Goal: Task Accomplishment & Management: Complete application form

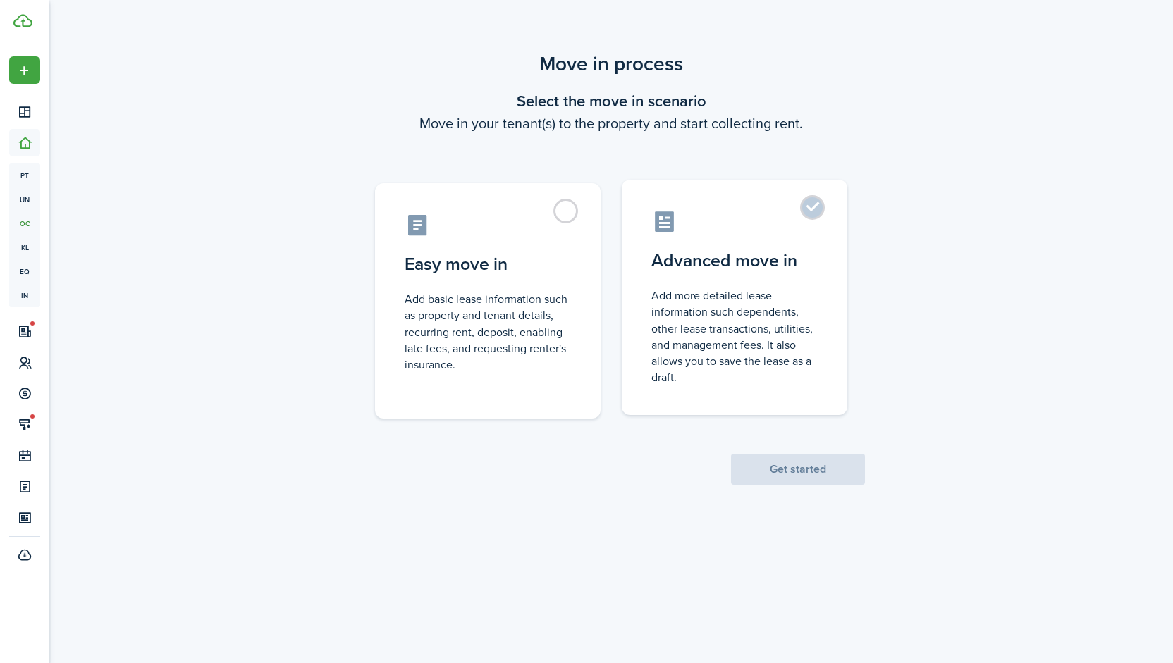
click at [815, 207] on label "Advanced move in Add more detailed lease information such dependents, other lea…" at bounding box center [735, 297] width 226 height 235
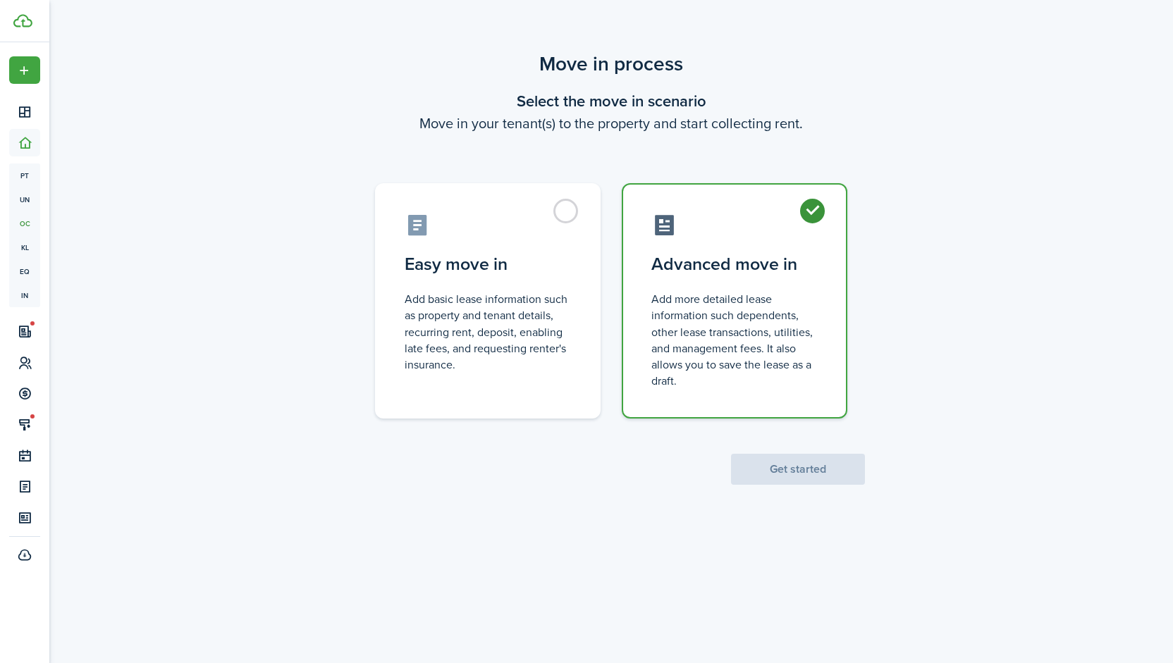
radio input "true"
click at [797, 470] on button "Get started" at bounding box center [798, 469] width 134 height 31
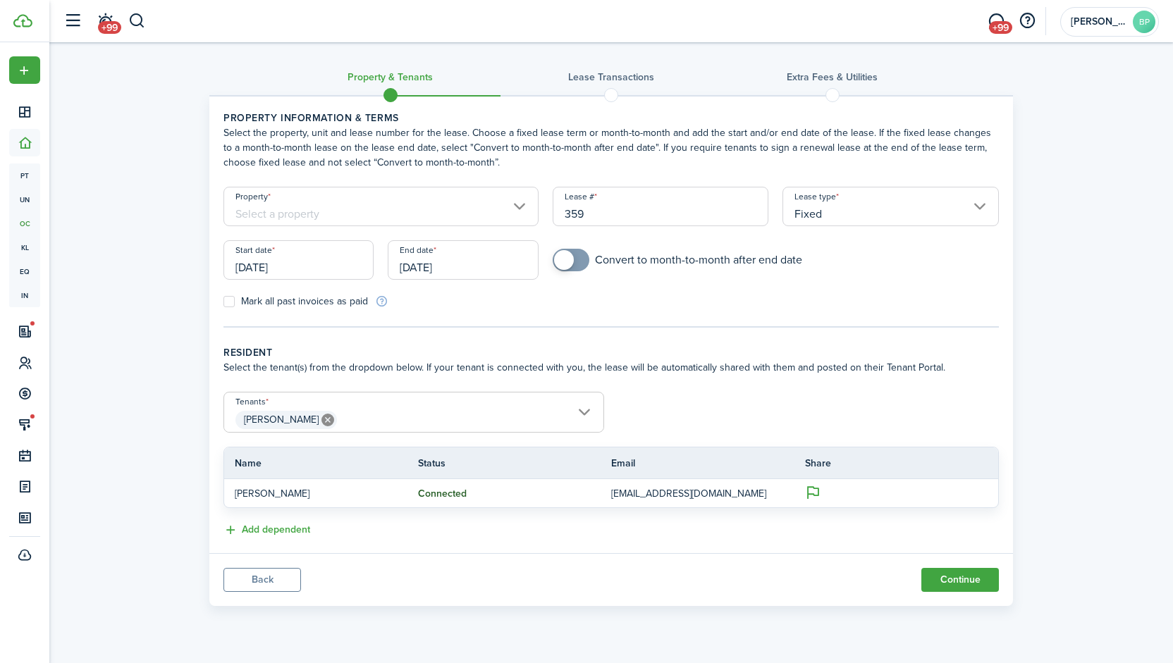
click at [323, 265] on input "[DATE]" at bounding box center [298, 259] width 150 height 39
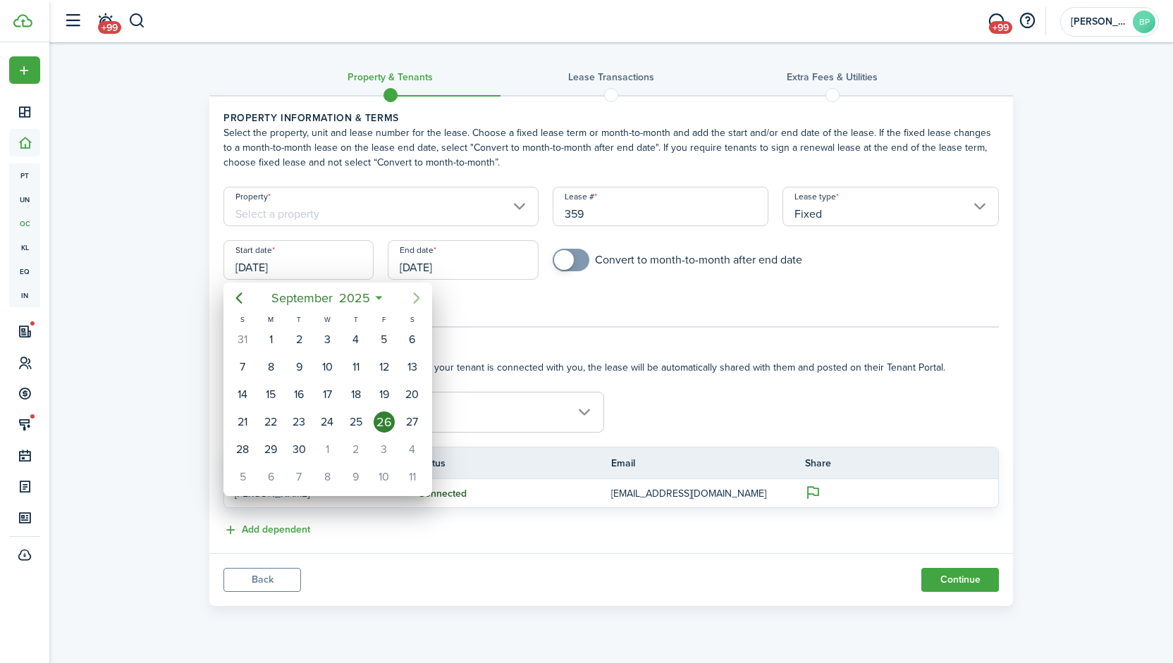
click at [415, 300] on icon "Next page" at bounding box center [416, 298] width 17 height 17
click at [298, 417] on div "21" at bounding box center [298, 422] width 21 height 21
type input "[DATE]"
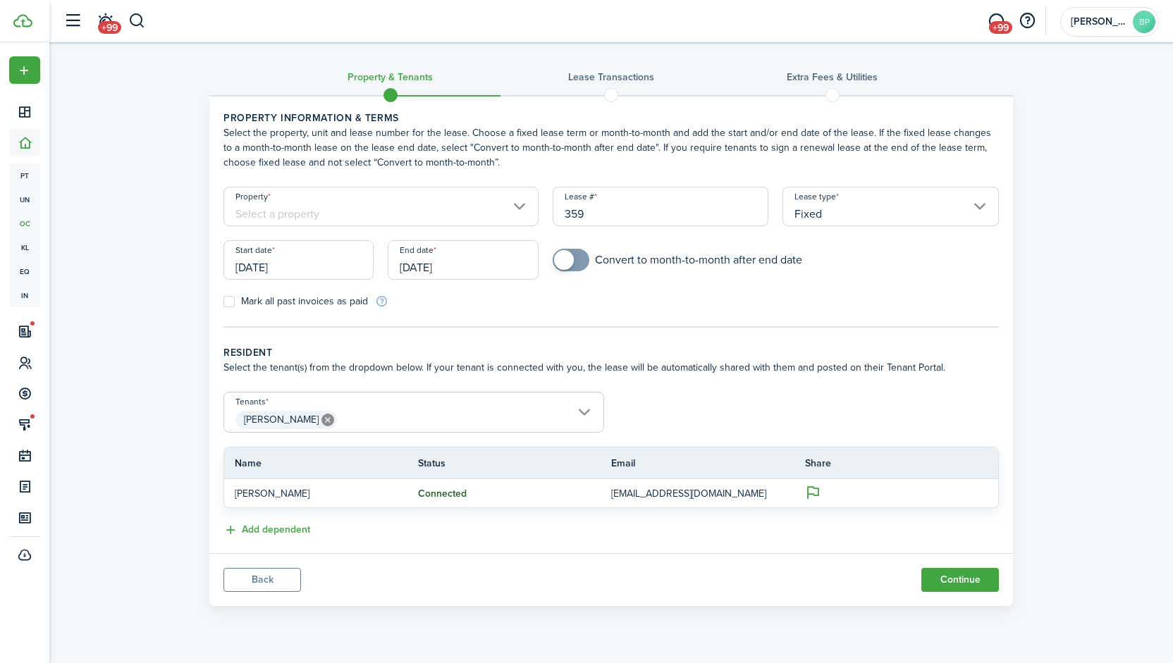
click at [485, 266] on input "[DATE]" at bounding box center [463, 259] width 150 height 39
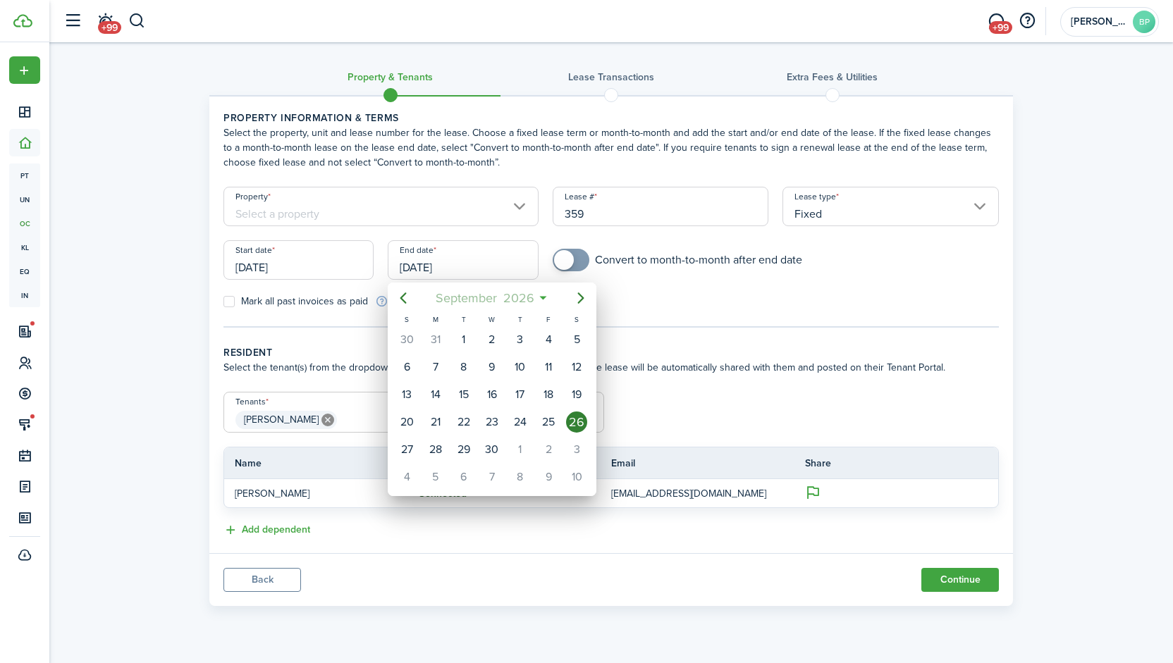
click at [540, 298] on mbsc-button "[DATE]" at bounding box center [485, 298] width 116 height 25
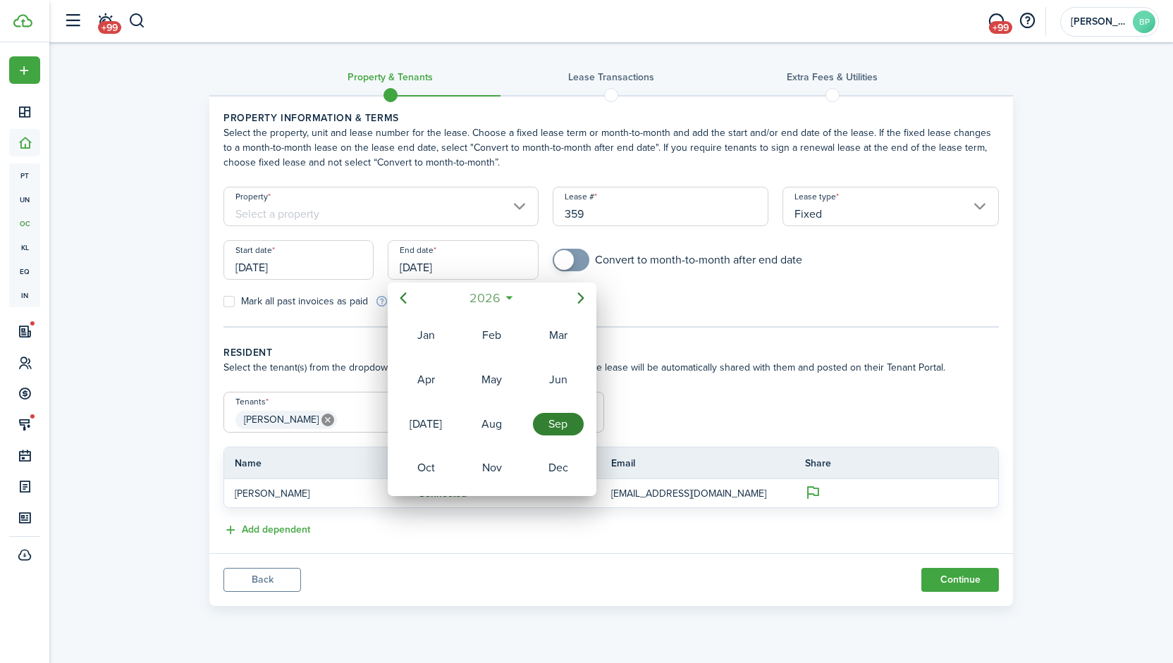
click at [505, 299] on mbsc-button "2026" at bounding box center [484, 298] width 49 height 25
click at [495, 460] on div "2028" at bounding box center [492, 468] width 51 height 23
click at [426, 461] on div "Oct" at bounding box center [425, 468] width 51 height 23
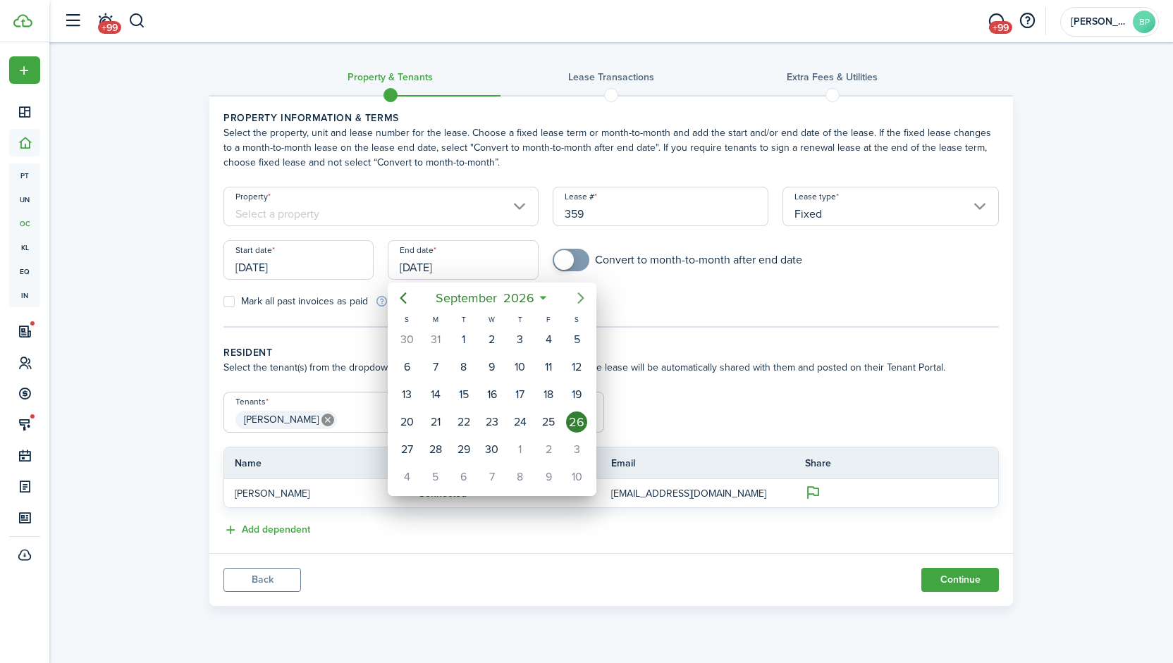
click at [581, 298] on icon "Next page" at bounding box center [580, 298] width 17 height 17
click at [532, 295] on mbsc-button "[DATE]" at bounding box center [485, 298] width 100 height 25
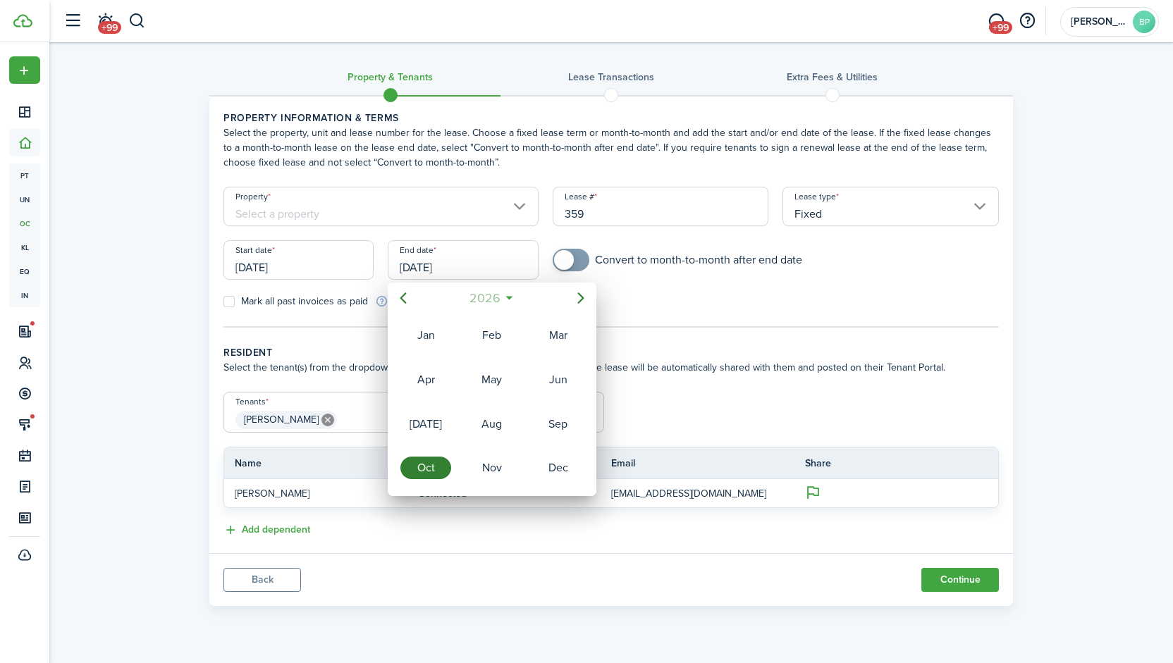
click at [504, 295] on mbsc-button "2026" at bounding box center [484, 298] width 49 height 25
click at [439, 464] on div "2027" at bounding box center [425, 468] width 51 height 23
click at [439, 459] on div "Oct" at bounding box center [425, 468] width 51 height 23
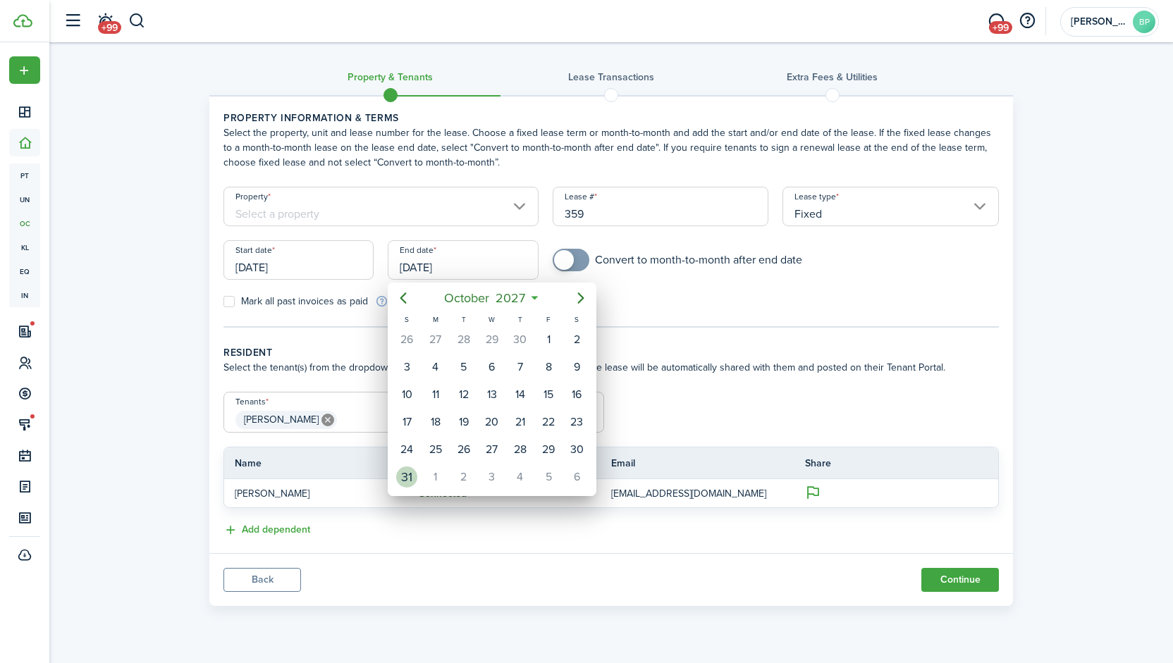
click at [411, 471] on div "31" at bounding box center [406, 477] width 21 height 21
type input "[DATE]"
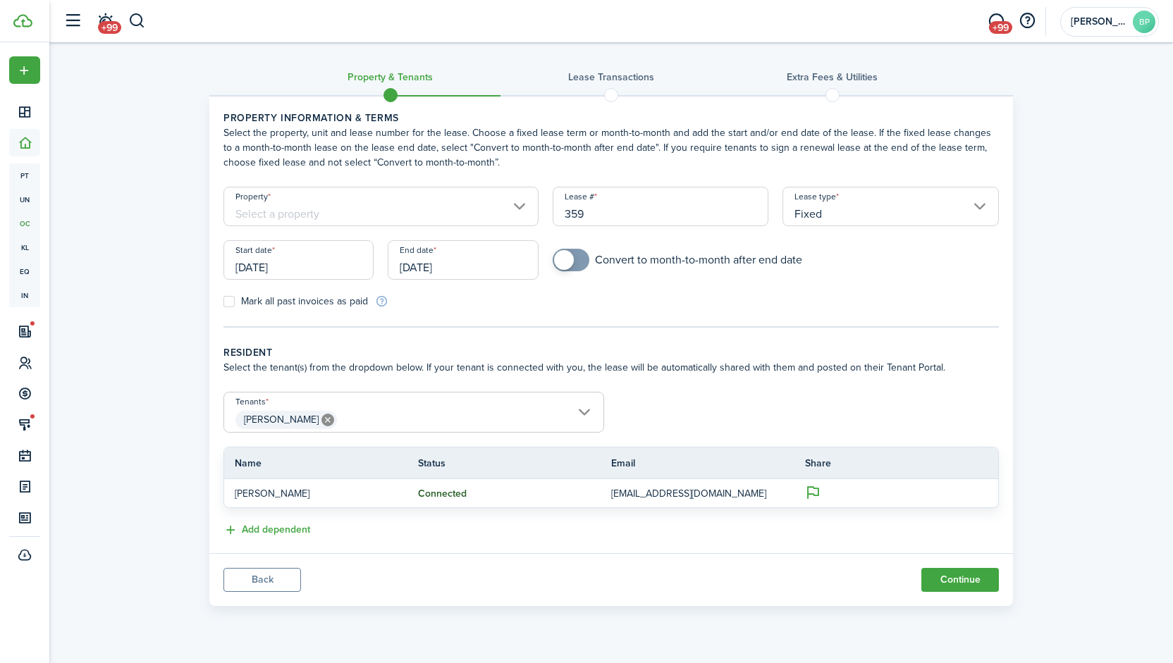
click at [581, 410] on span "[PERSON_NAME]" at bounding box center [413, 420] width 379 height 24
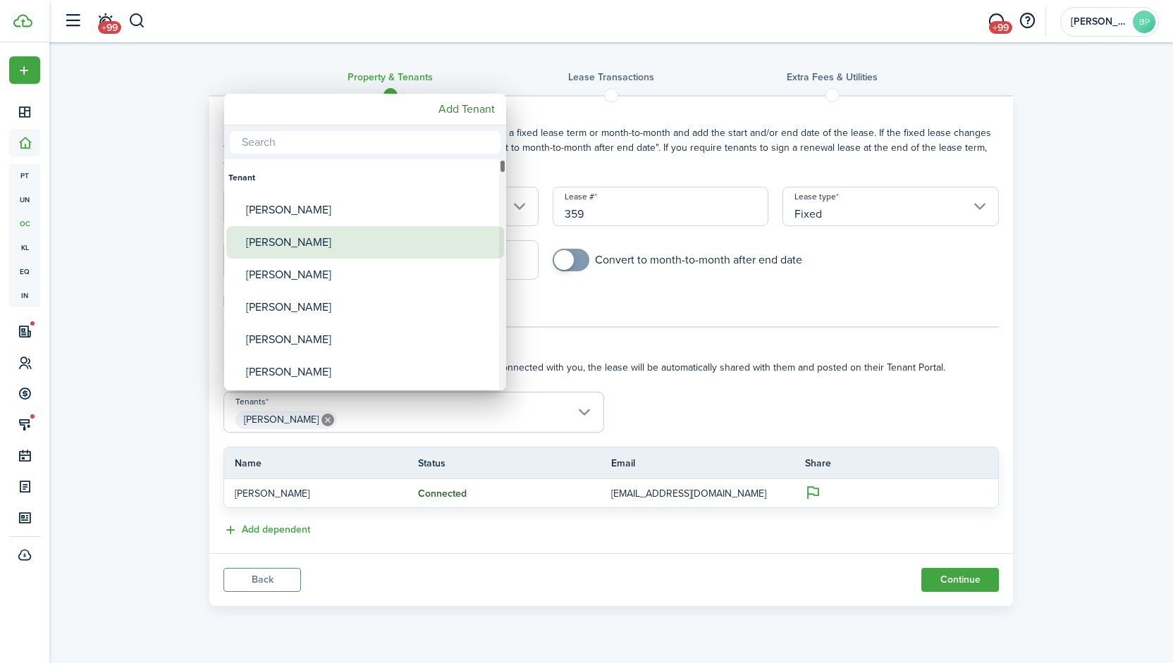
click at [292, 245] on div "[PERSON_NAME]" at bounding box center [371, 242] width 250 height 32
type input "[PERSON_NAME], [PERSON_NAME]"
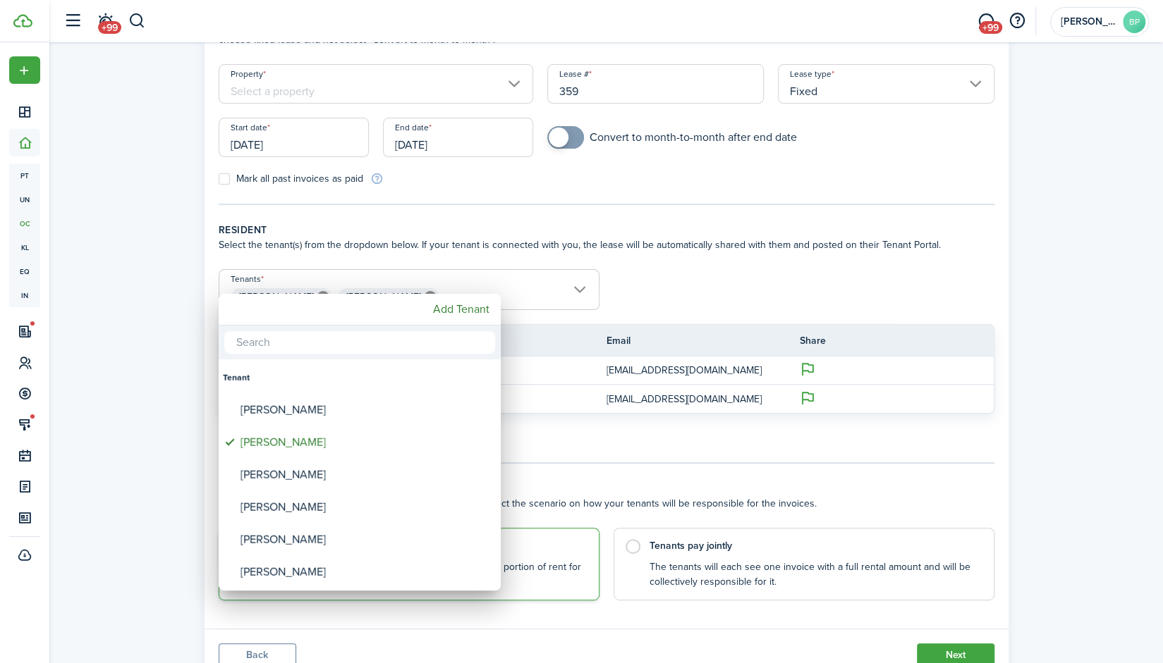
scroll to position [135, 0]
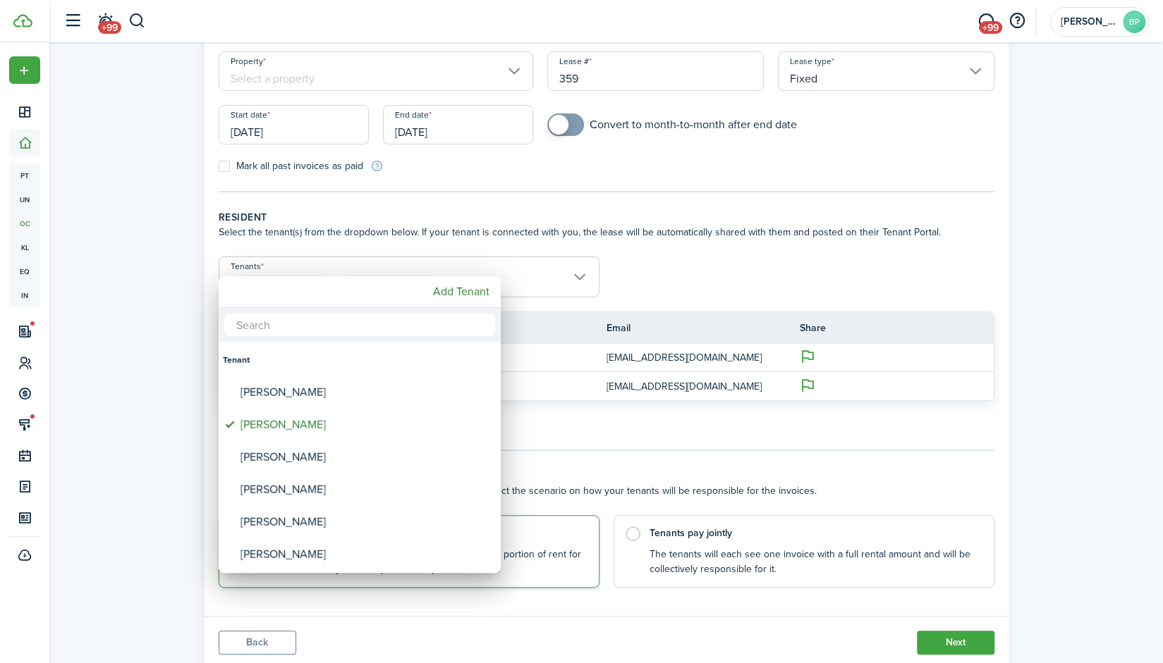
click at [1120, 455] on div at bounding box center [581, 331] width 1388 height 889
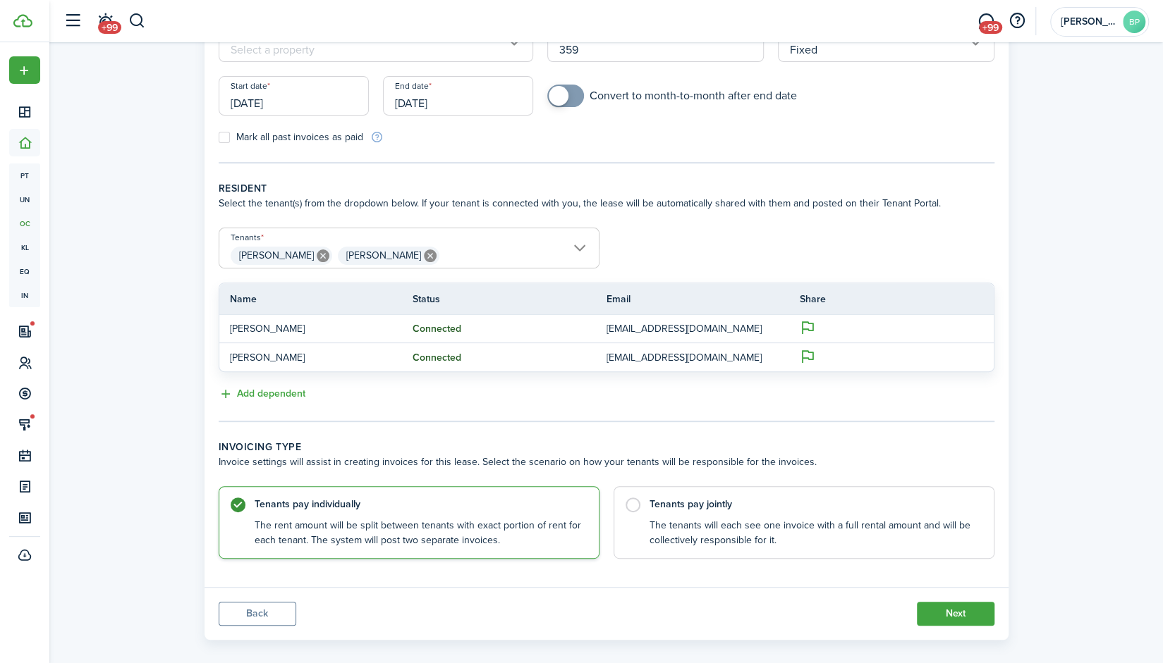
scroll to position [178, 0]
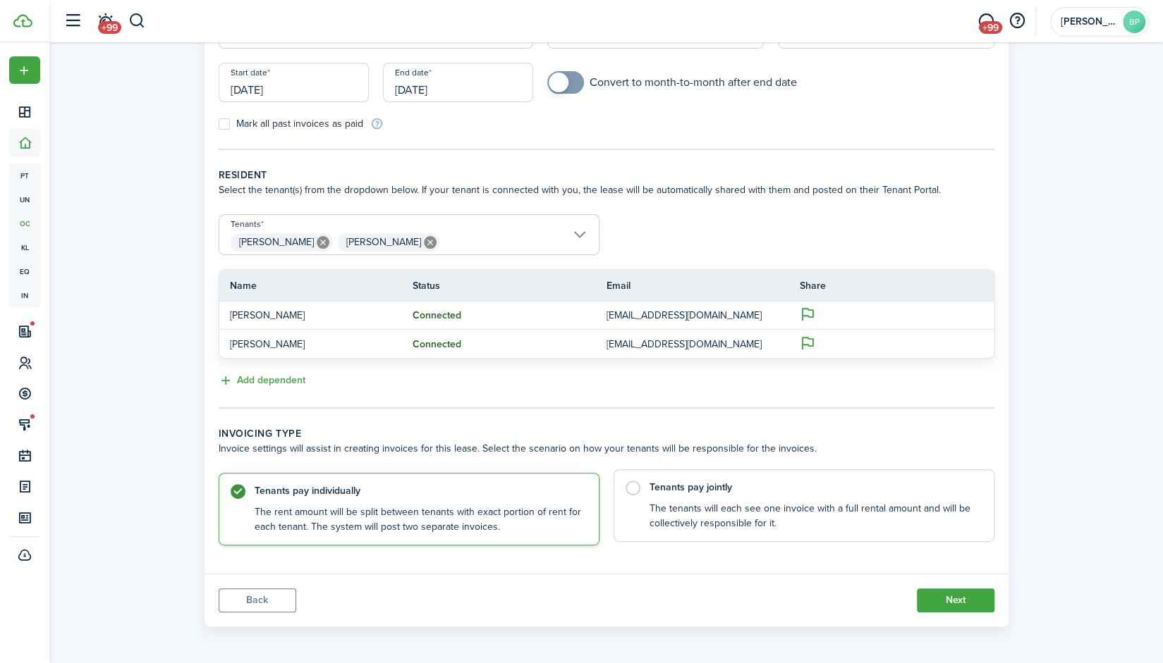
click at [633, 487] on label "Tenants pay jointly The tenants will each see one invoice with a full rental am…" at bounding box center [803, 506] width 381 height 73
radio input "false"
radio input "true"
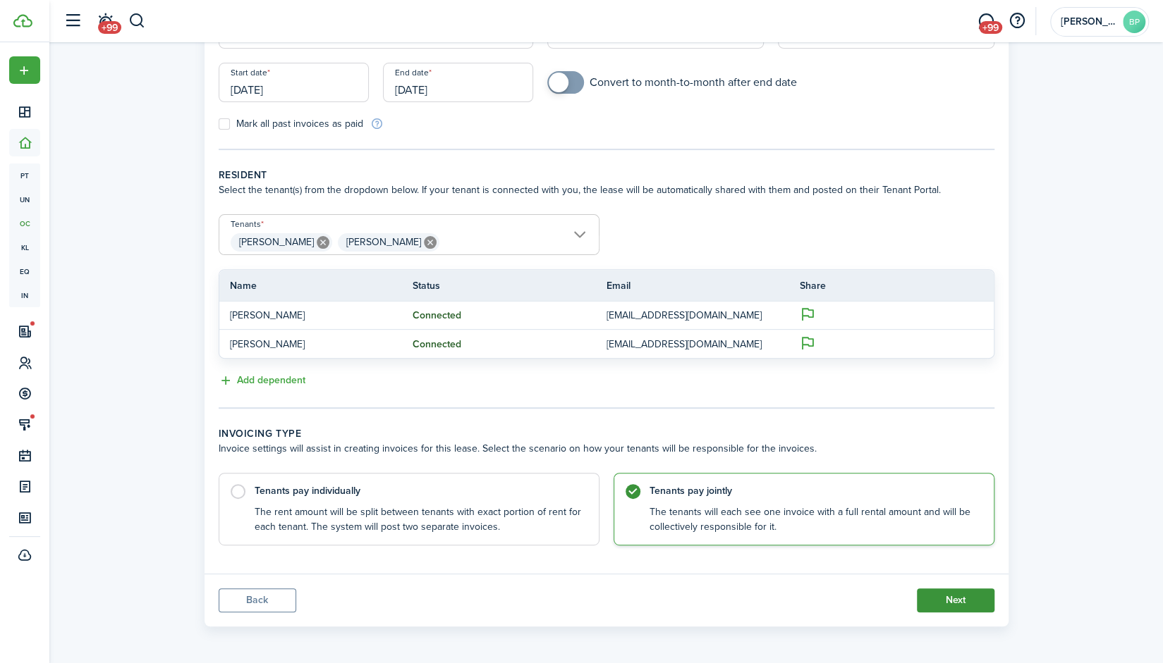
click at [966, 599] on button "Next" at bounding box center [955, 601] width 78 height 24
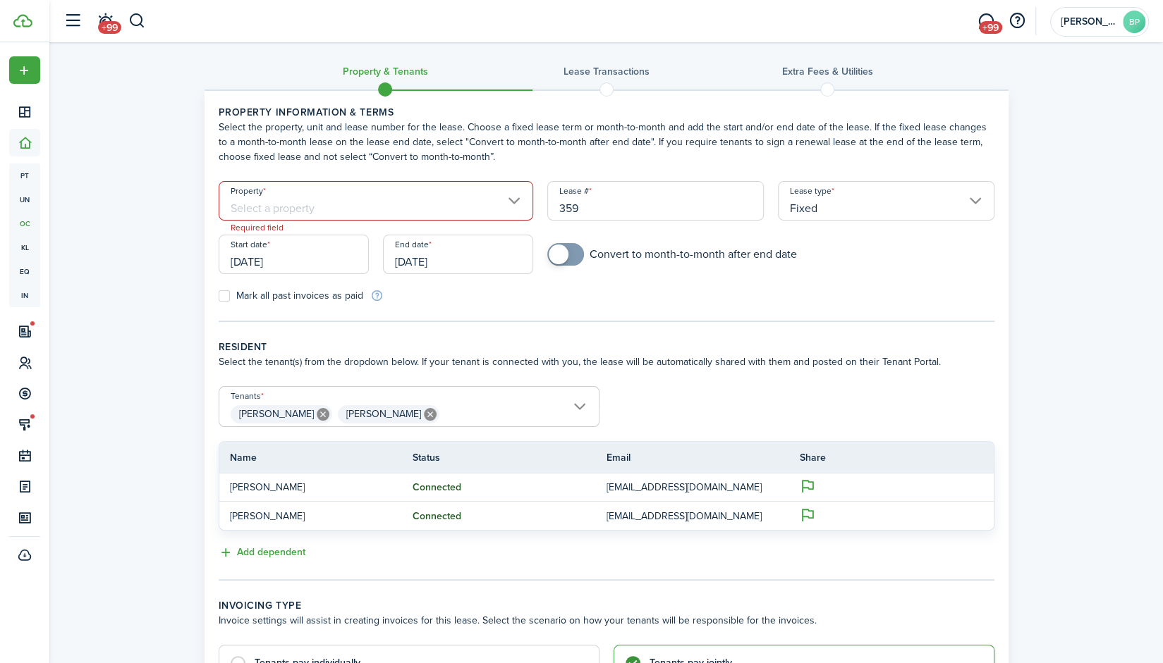
scroll to position [0, 0]
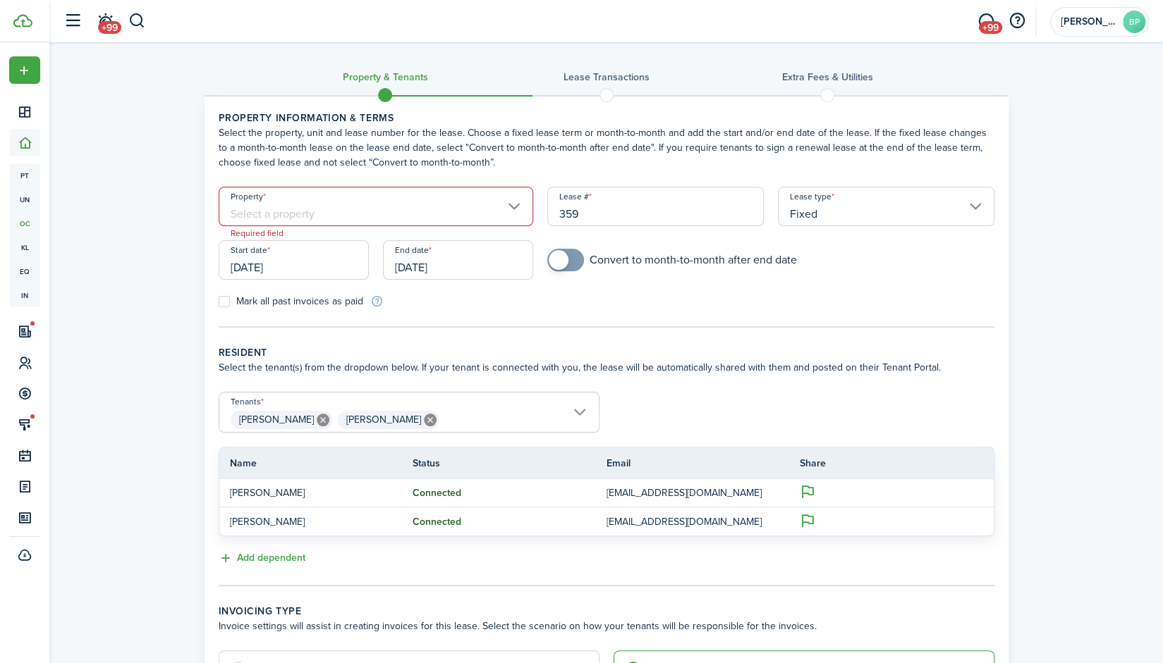
click at [515, 203] on input "Property" at bounding box center [376, 206] width 315 height 39
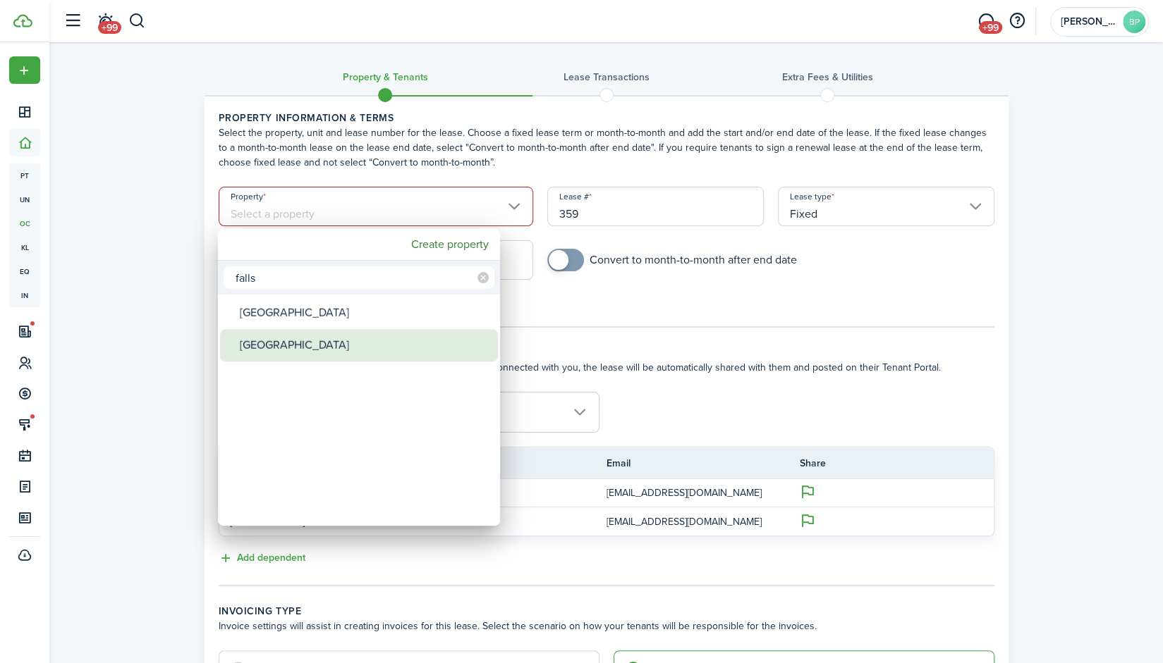
type input "falls"
click at [247, 336] on div "[GEOGRAPHIC_DATA]" at bounding box center [365, 345] width 250 height 32
type input "[GEOGRAPHIC_DATA]"
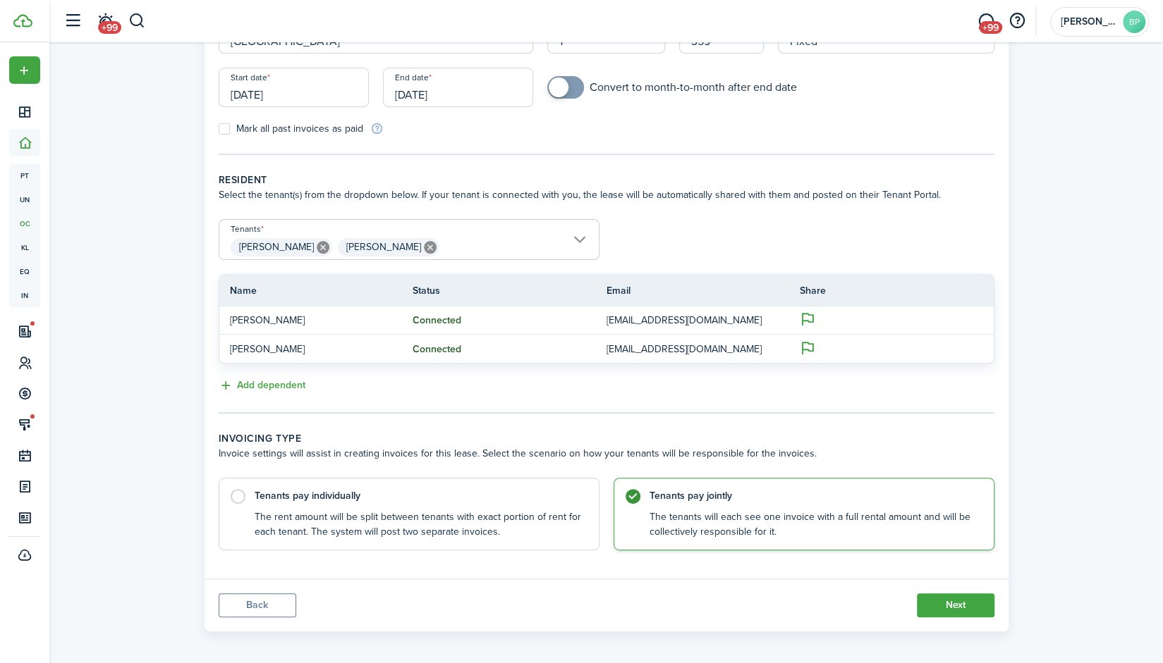
scroll to position [178, 0]
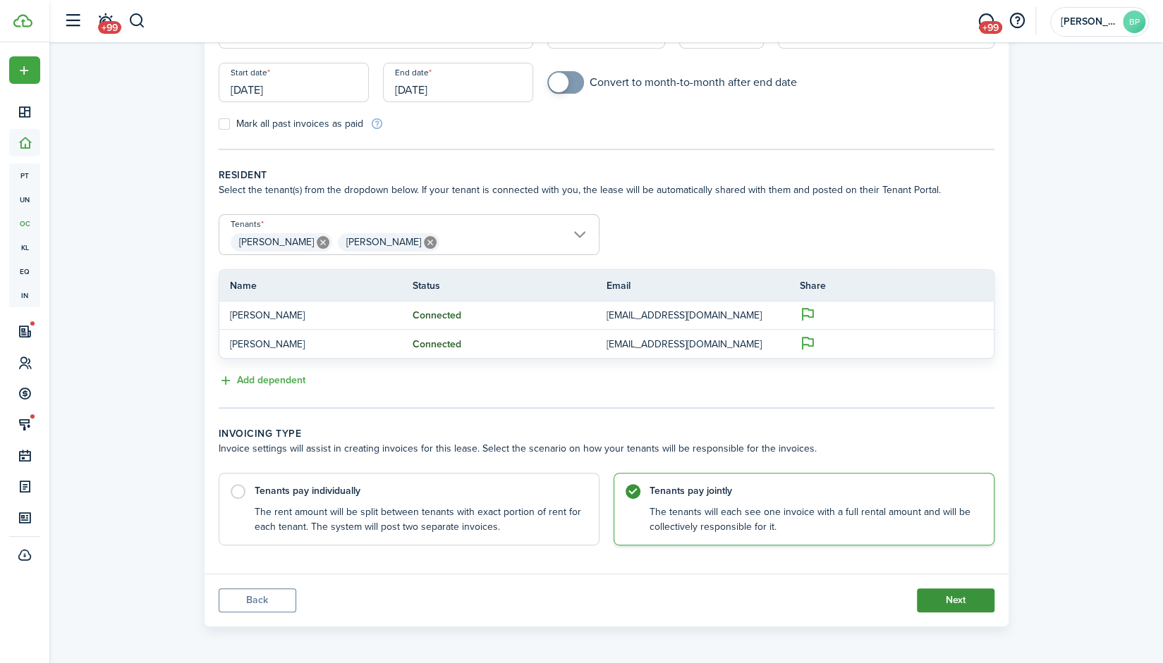
click at [938, 603] on button "Next" at bounding box center [955, 601] width 78 height 24
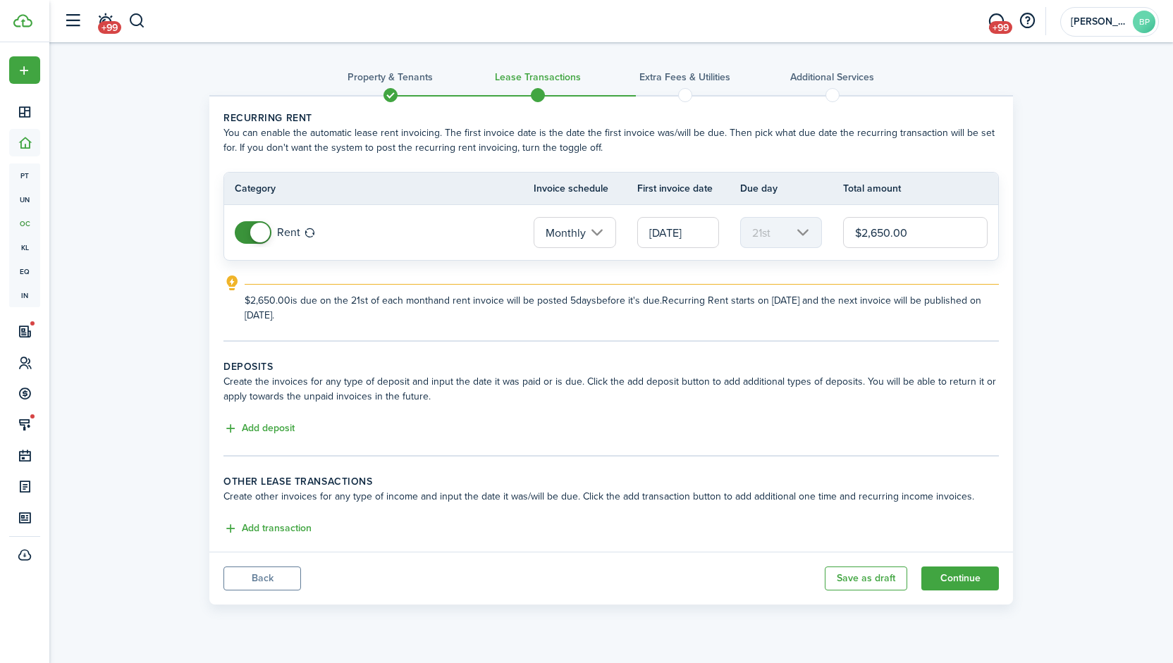
click at [681, 230] on input "[DATE]" at bounding box center [678, 232] width 82 height 31
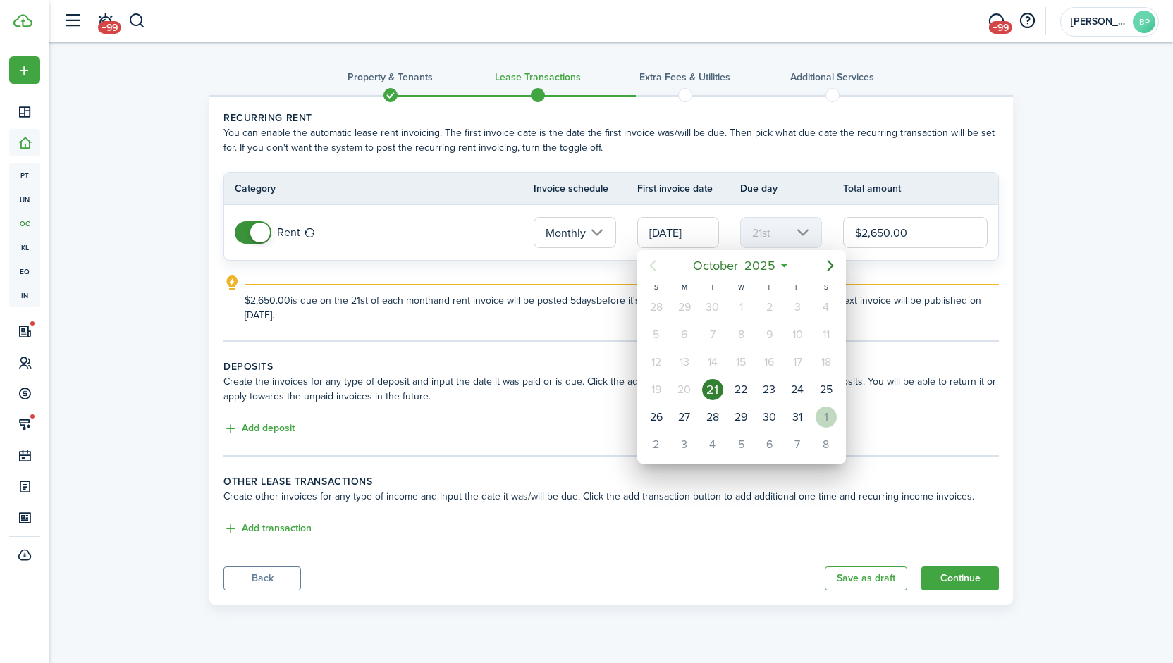
click at [825, 407] on div "1" at bounding box center [826, 417] width 21 height 21
type input "[DATE]"
type input "1st"
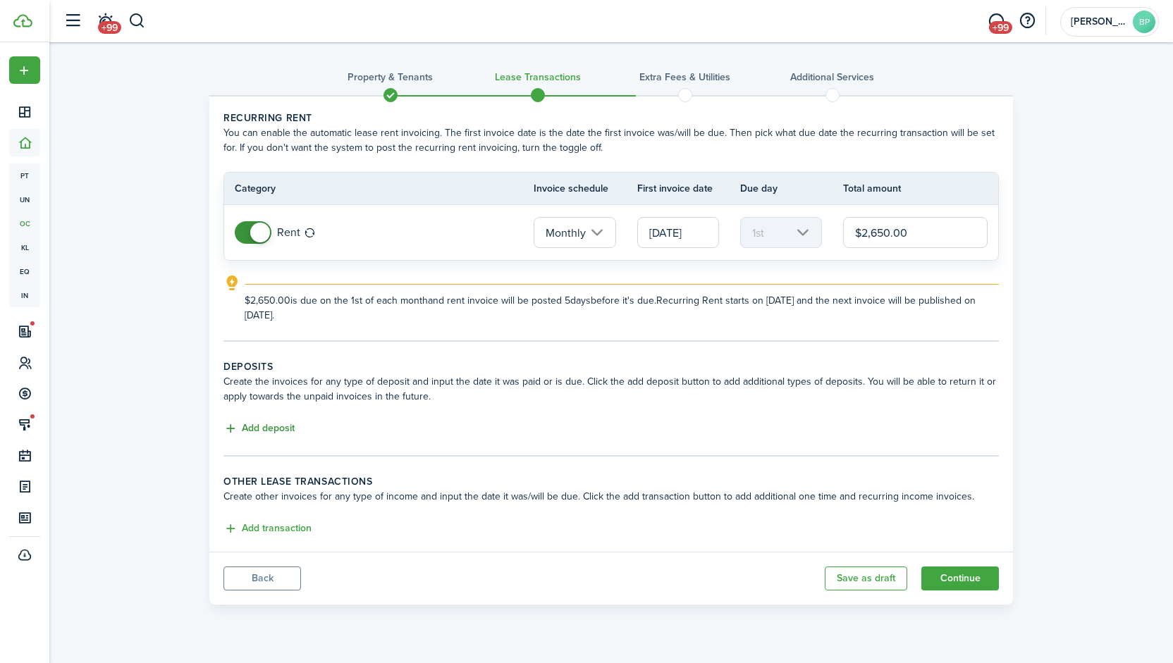
click at [250, 431] on button "Add deposit" at bounding box center [258, 429] width 71 height 16
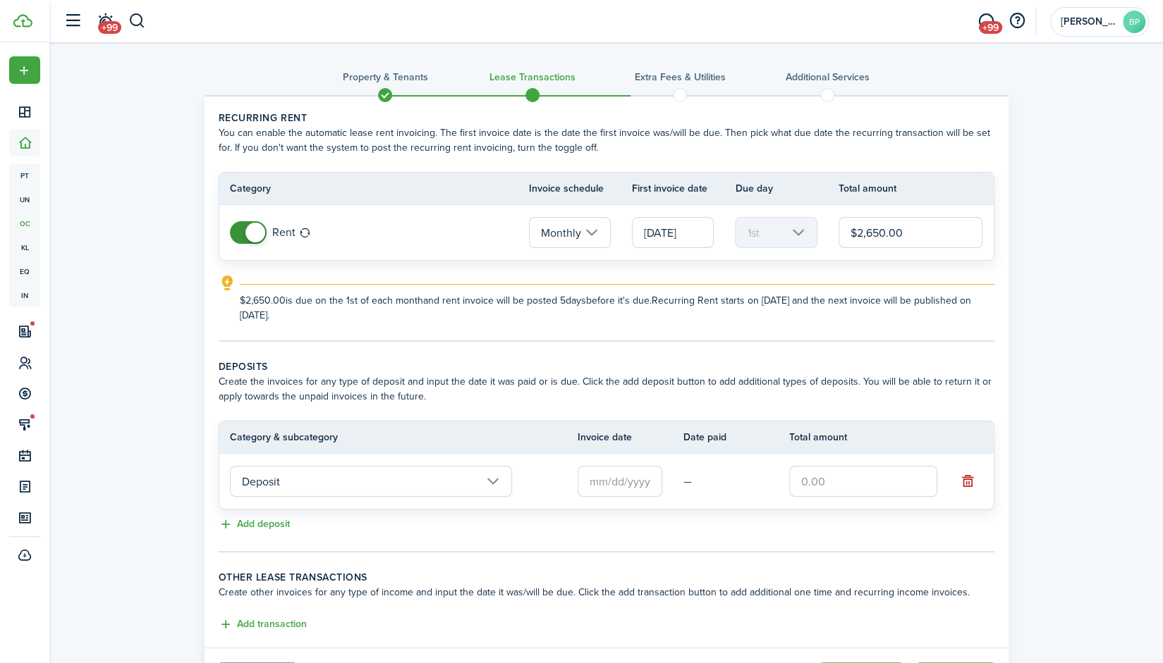
click at [492, 480] on input "Deposit" at bounding box center [371, 481] width 282 height 31
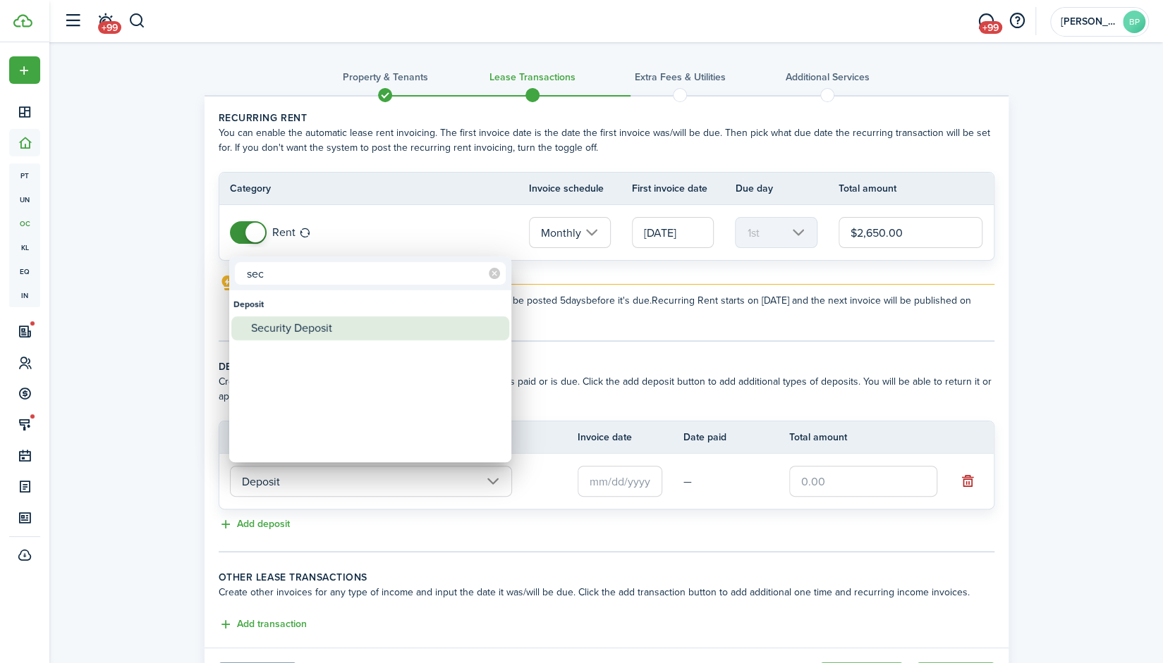
type input "sec"
click at [302, 326] on div "Security Deposit" at bounding box center [376, 329] width 250 height 24
type input "Deposit / Security Deposit"
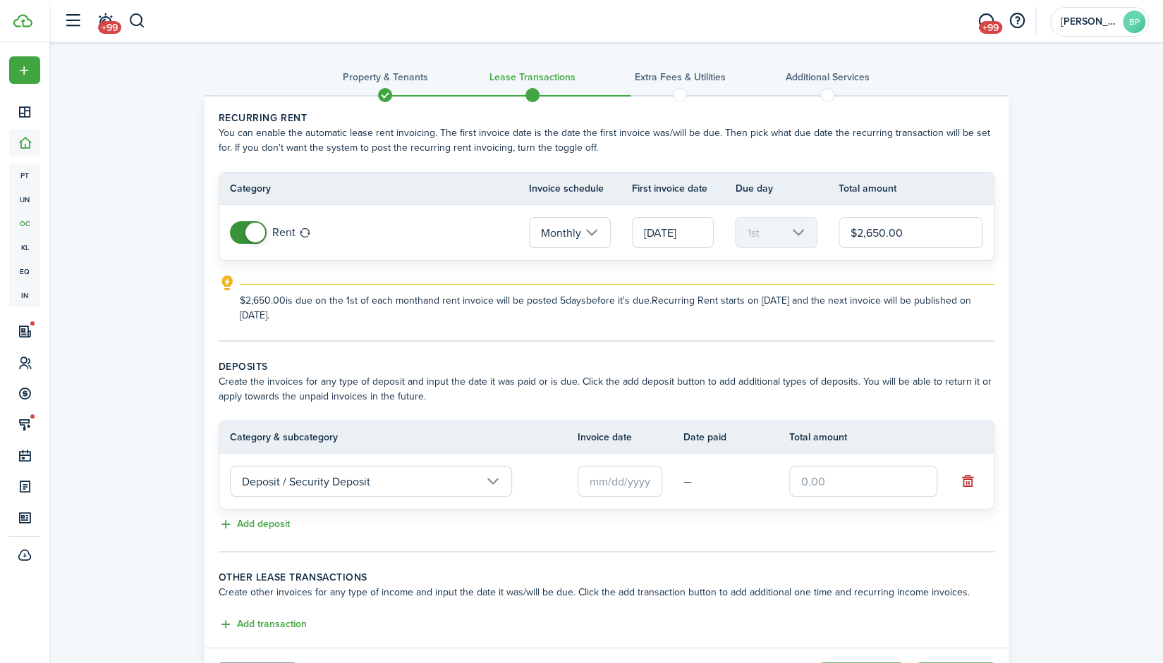
click at [589, 482] on input "text" at bounding box center [619, 481] width 85 height 31
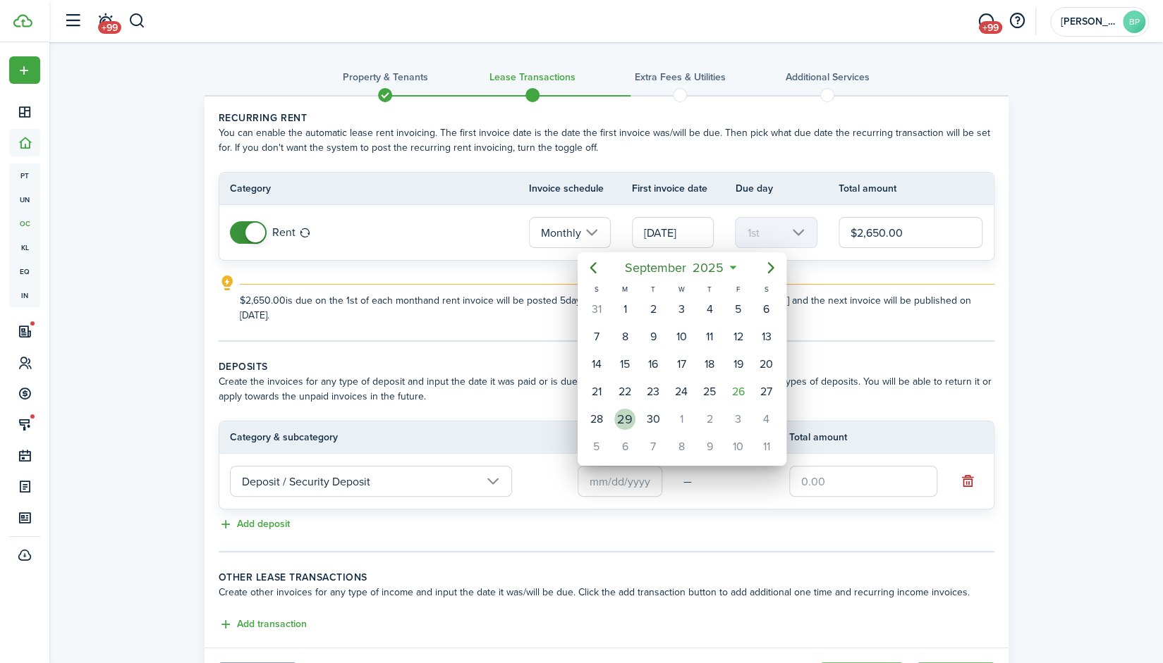
click at [622, 417] on div "29" at bounding box center [624, 419] width 21 height 21
type input "[DATE]"
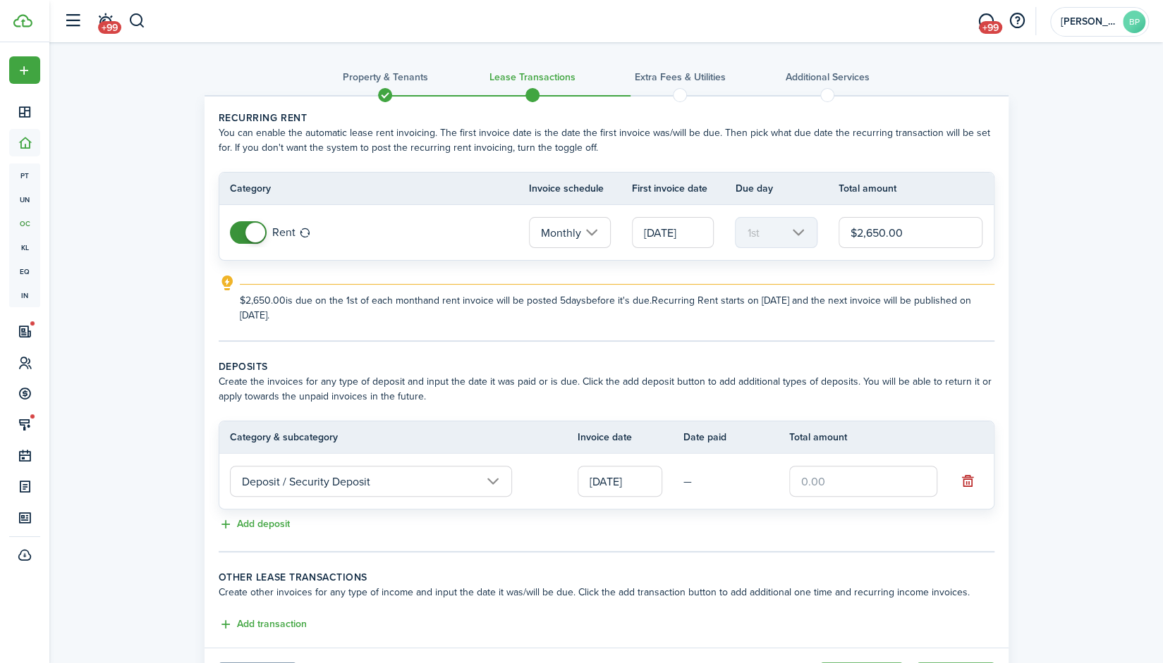
click at [799, 483] on input "text" at bounding box center [863, 481] width 148 height 31
type input "$2,650.00"
click at [279, 619] on button "Add transaction" at bounding box center [263, 625] width 88 height 16
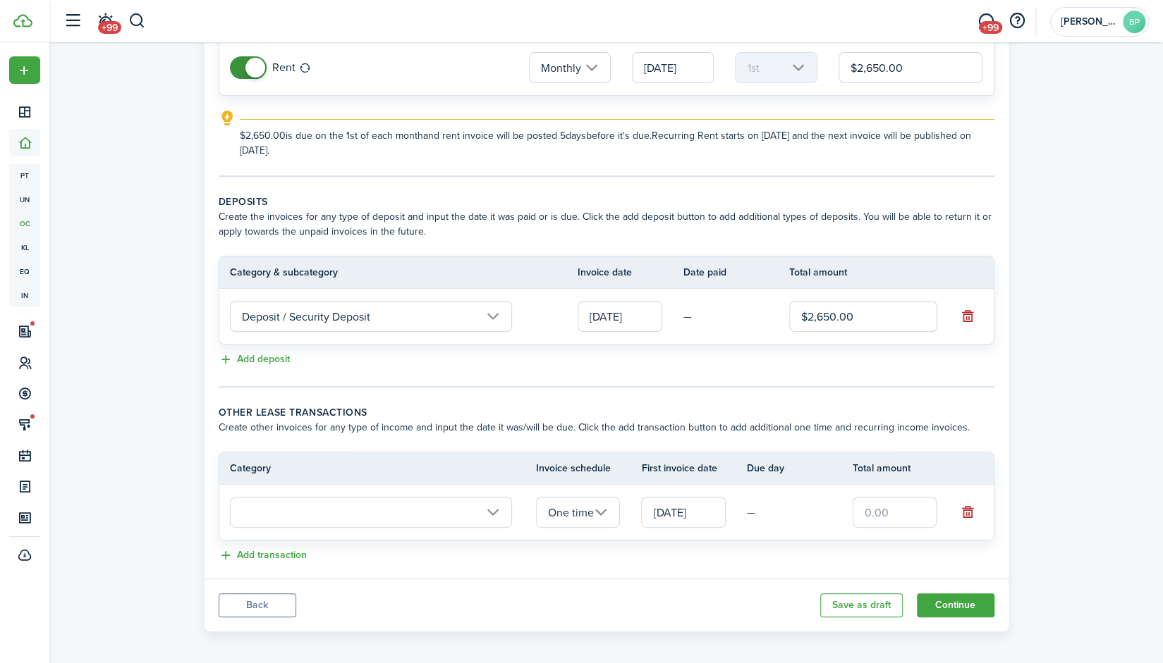
scroll to position [168, 0]
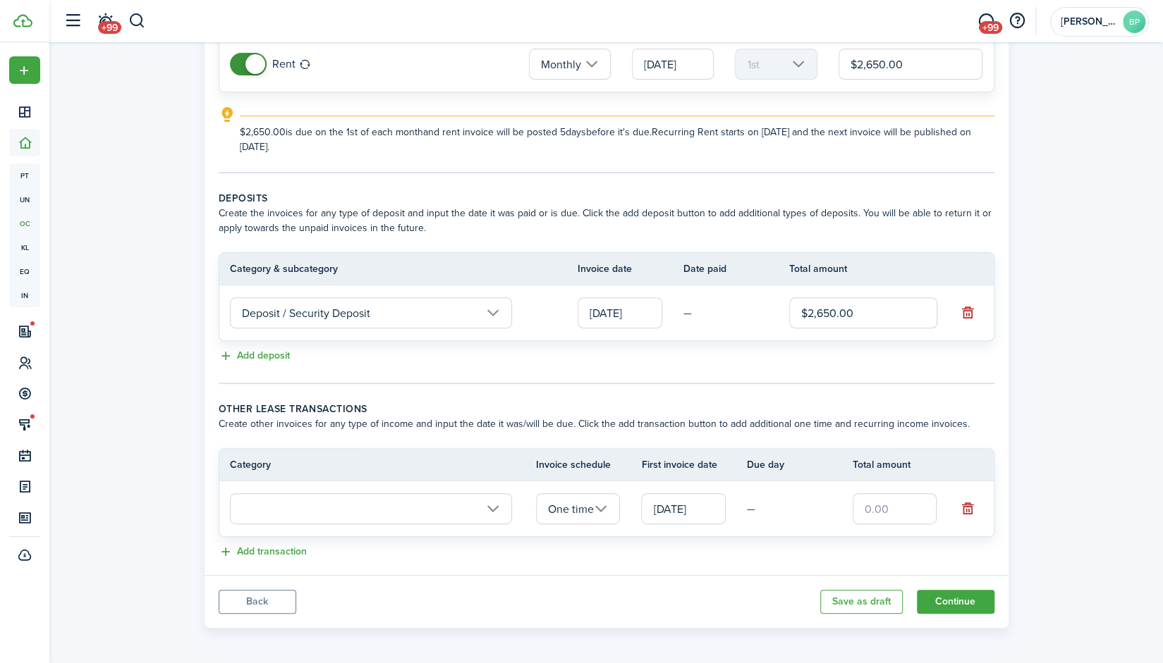
click at [489, 508] on input "text" at bounding box center [371, 508] width 282 height 31
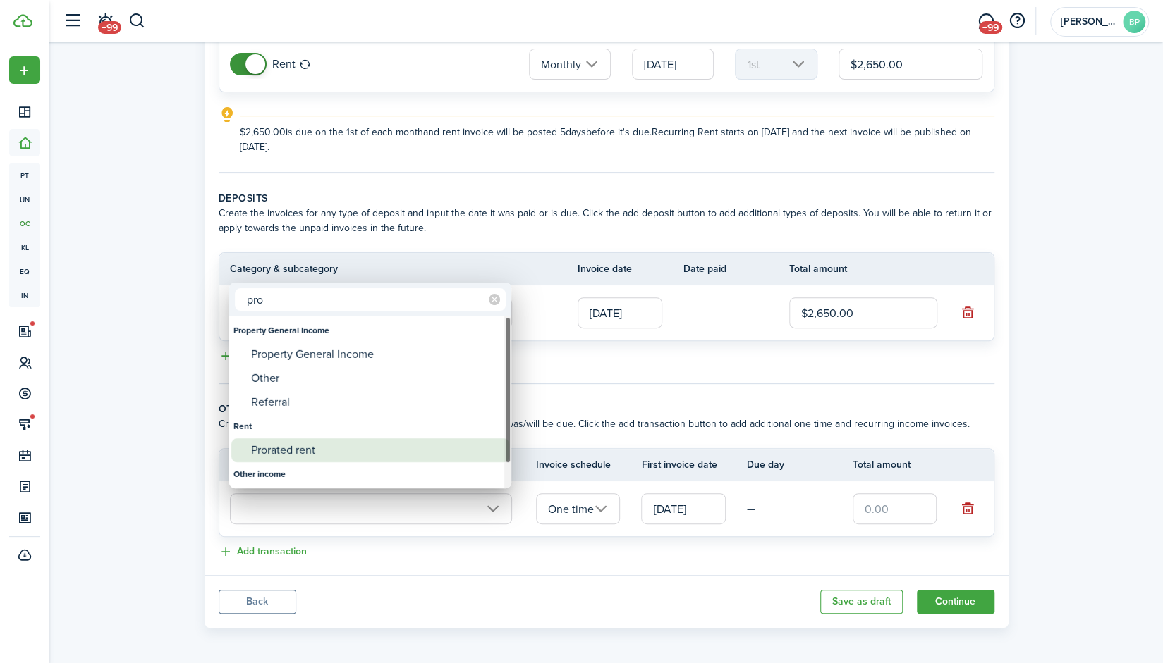
type input "pro"
click at [291, 439] on div "Prorated rent" at bounding box center [376, 451] width 250 height 24
type input "Rent / Prorated rent"
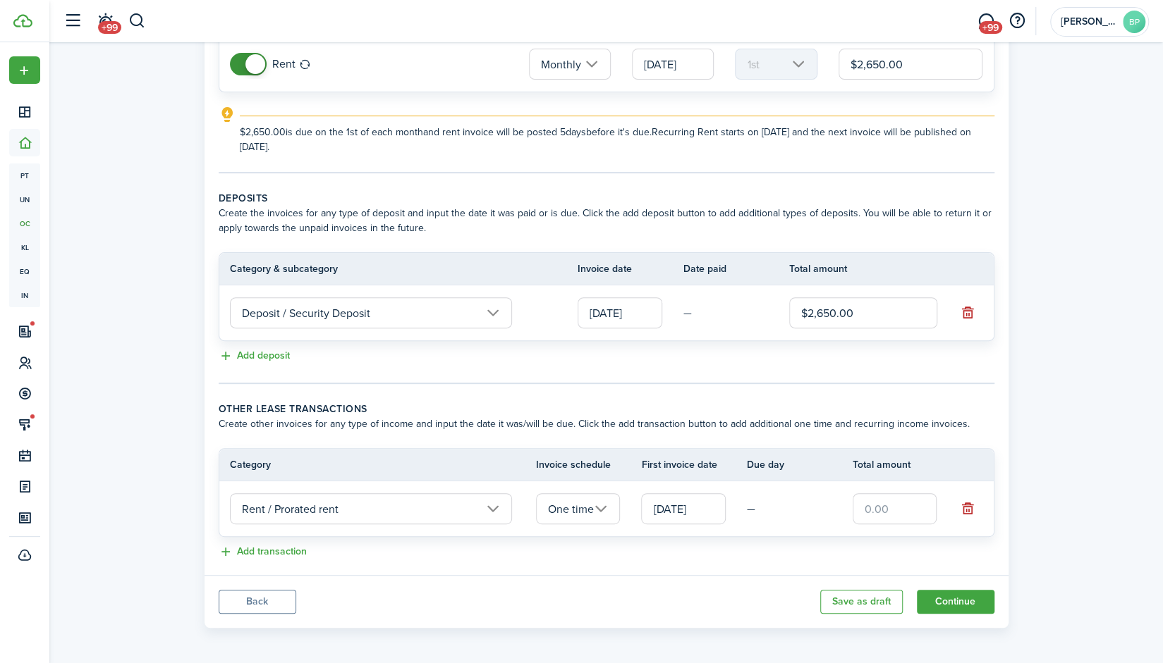
click at [862, 508] on input "text" at bounding box center [894, 508] width 85 height 31
type input "$883.33"
click at [678, 513] on input "[DATE]" at bounding box center [683, 508] width 85 height 31
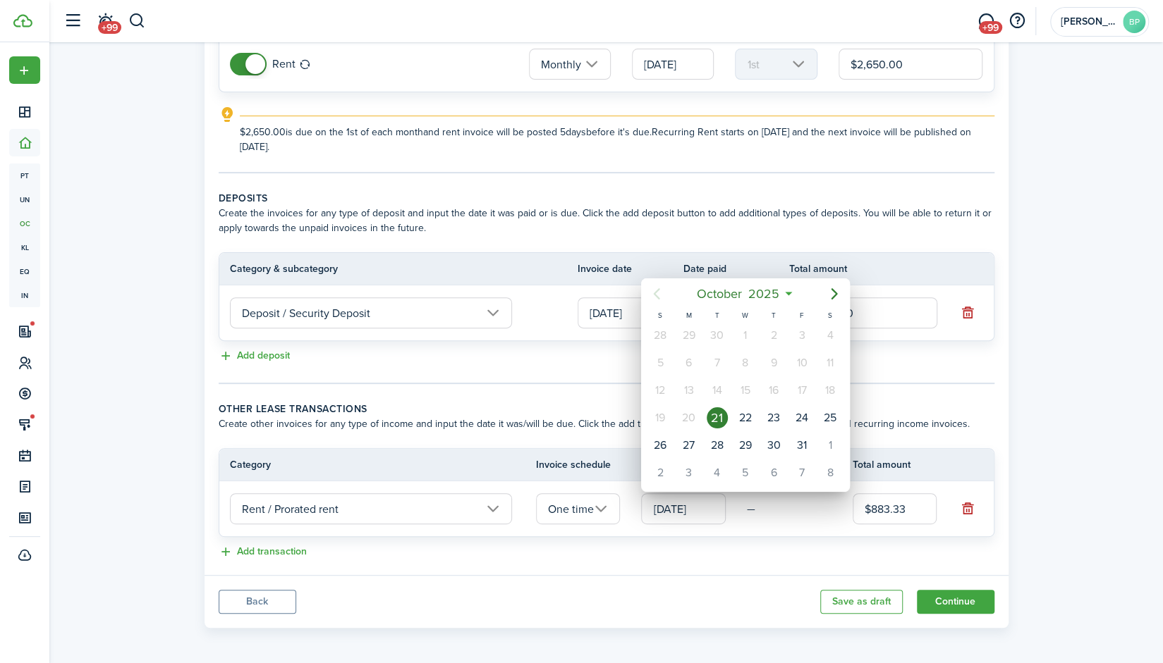
click at [1089, 436] on div at bounding box center [581, 331] width 1388 height 889
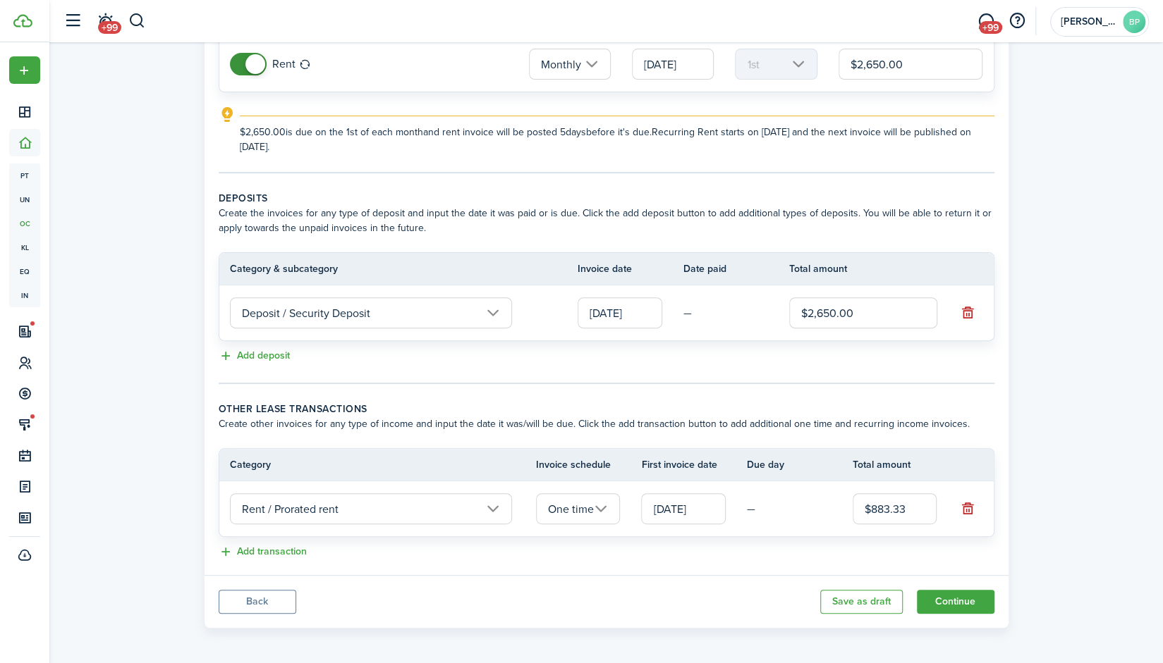
click at [1087, 438] on div "Property & Tenants Lease Transactions Extra fees & Utilities Additional Service…" at bounding box center [605, 254] width 1113 height 761
click at [962, 596] on button "Continue" at bounding box center [955, 602] width 78 height 24
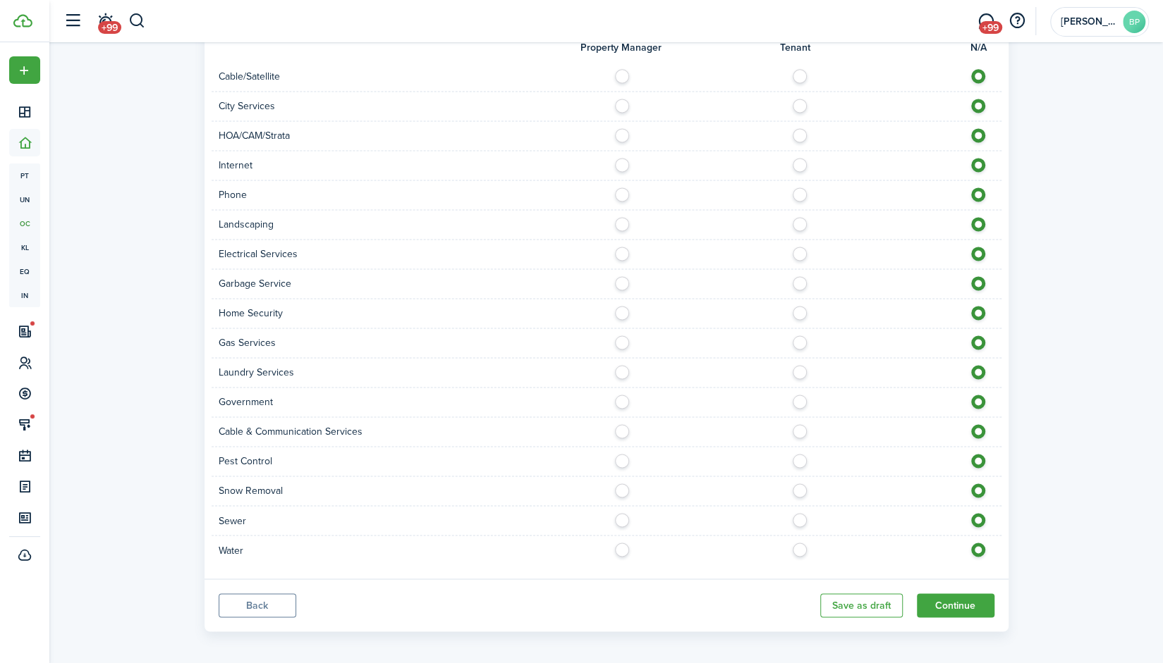
scroll to position [1227, 0]
click at [959, 599] on button "Continue" at bounding box center [955, 604] width 78 height 24
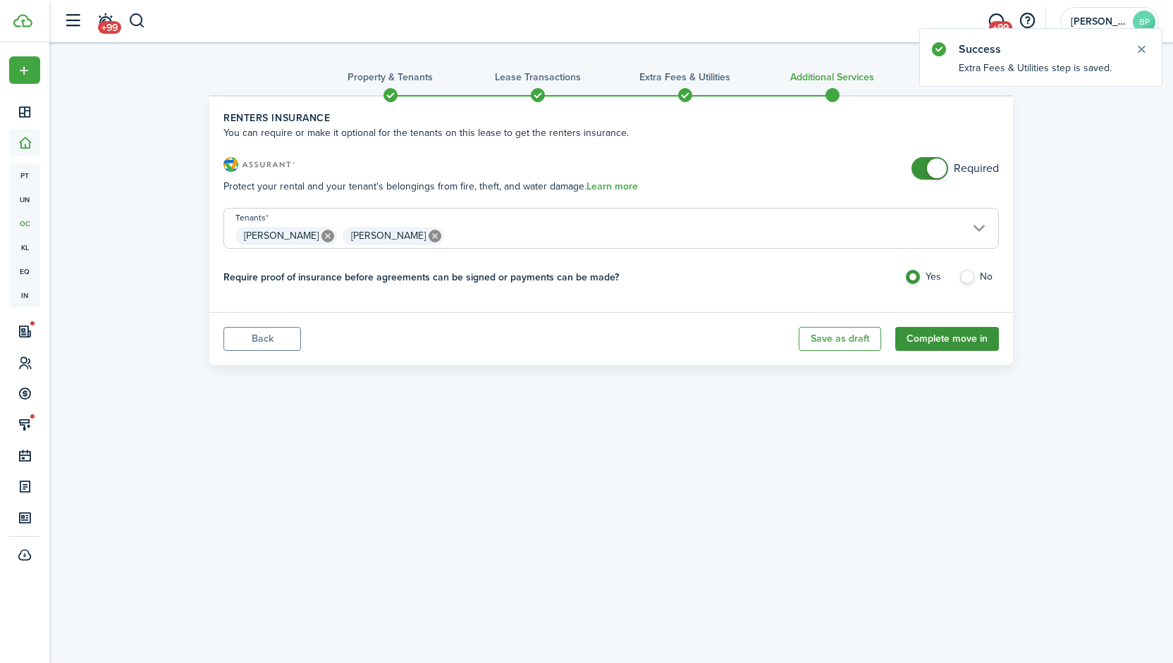
click at [933, 333] on button "Complete move in" at bounding box center [947, 339] width 104 height 24
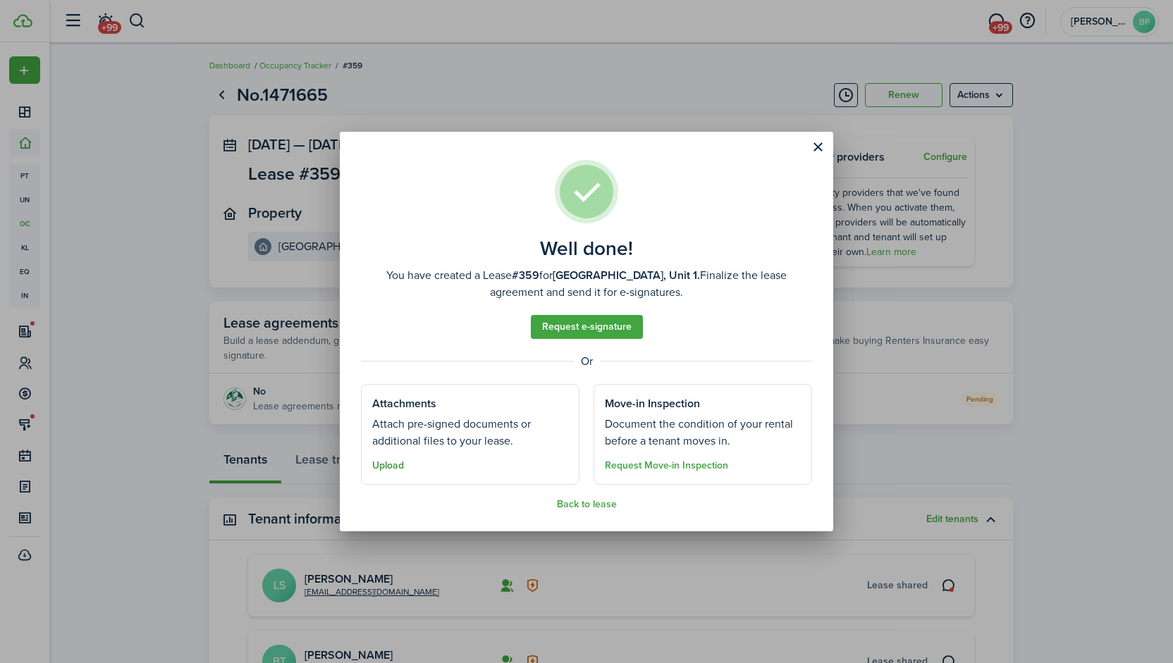
click at [388, 462] on button "Upload" at bounding box center [388, 465] width 32 height 11
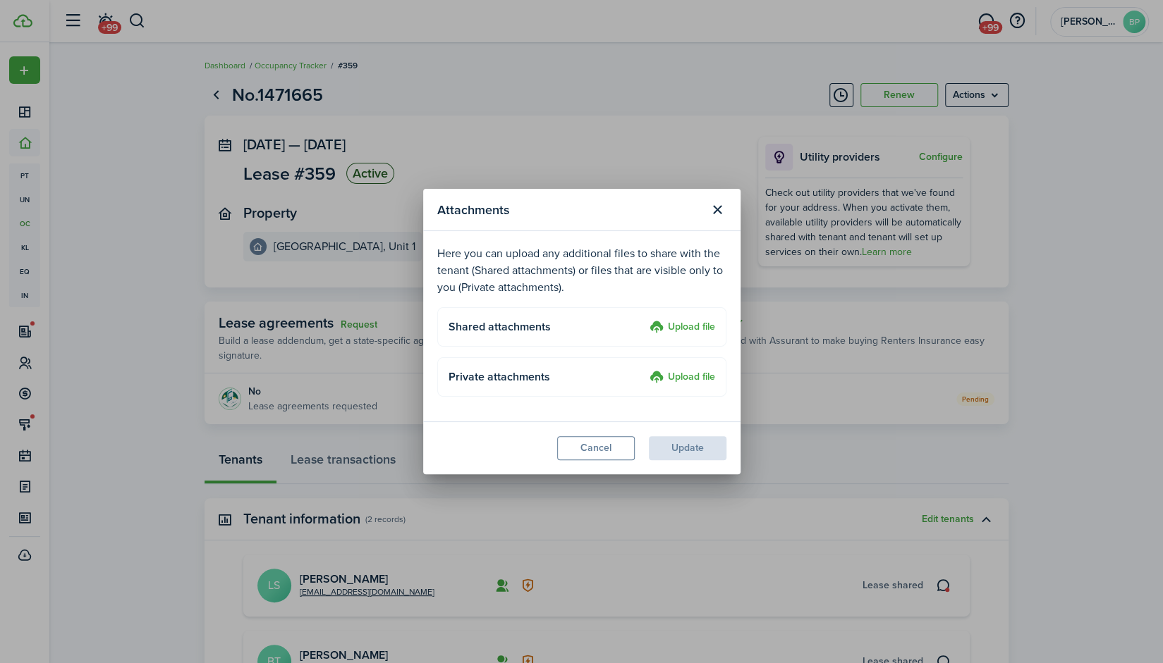
click at [678, 321] on label "Upload file" at bounding box center [682, 327] width 66 height 17
click at [644, 319] on input "Upload file" at bounding box center [644, 319] width 0 height 0
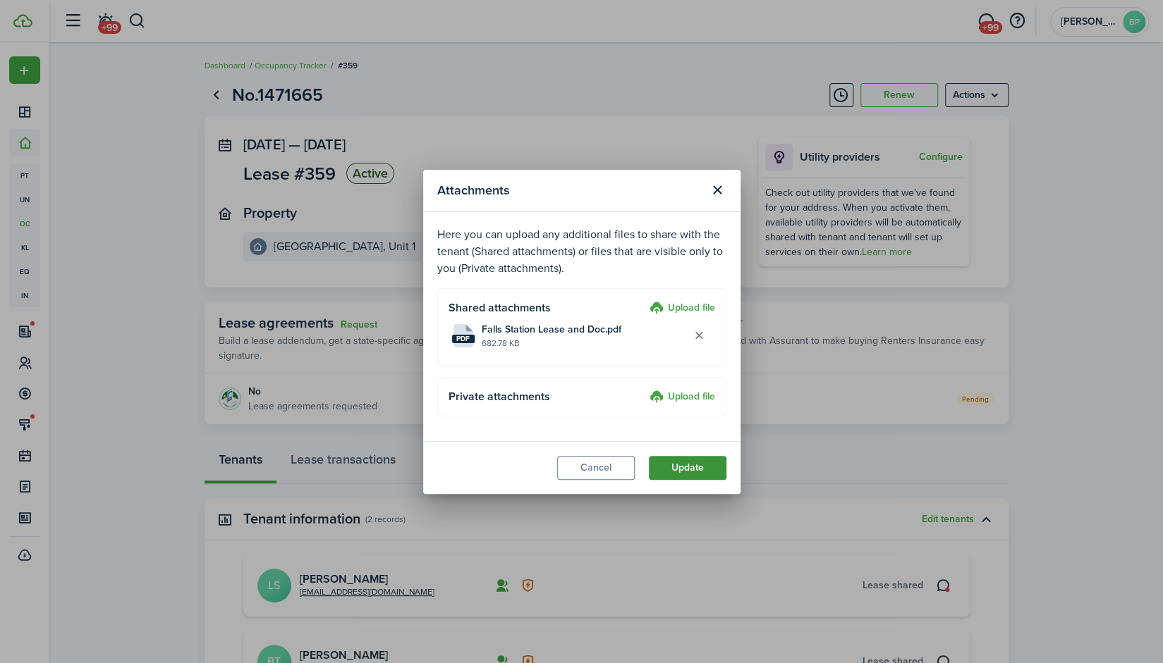
click at [687, 467] on button "Update" at bounding box center [688, 468] width 78 height 24
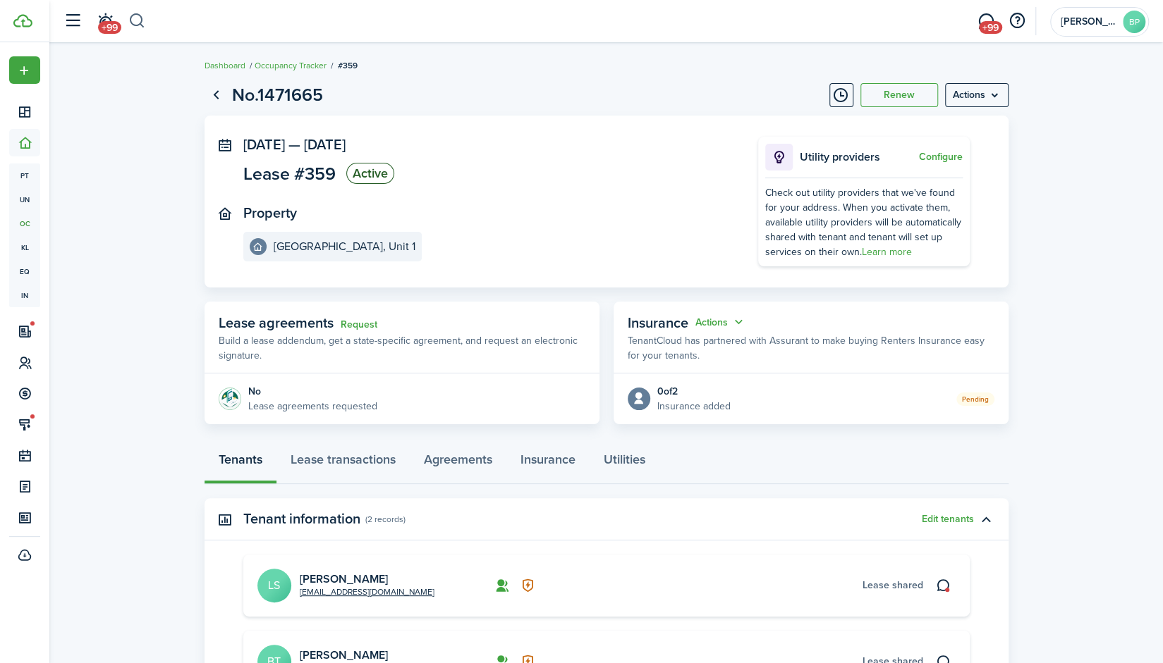
click at [140, 22] on button "button" at bounding box center [137, 21] width 18 height 24
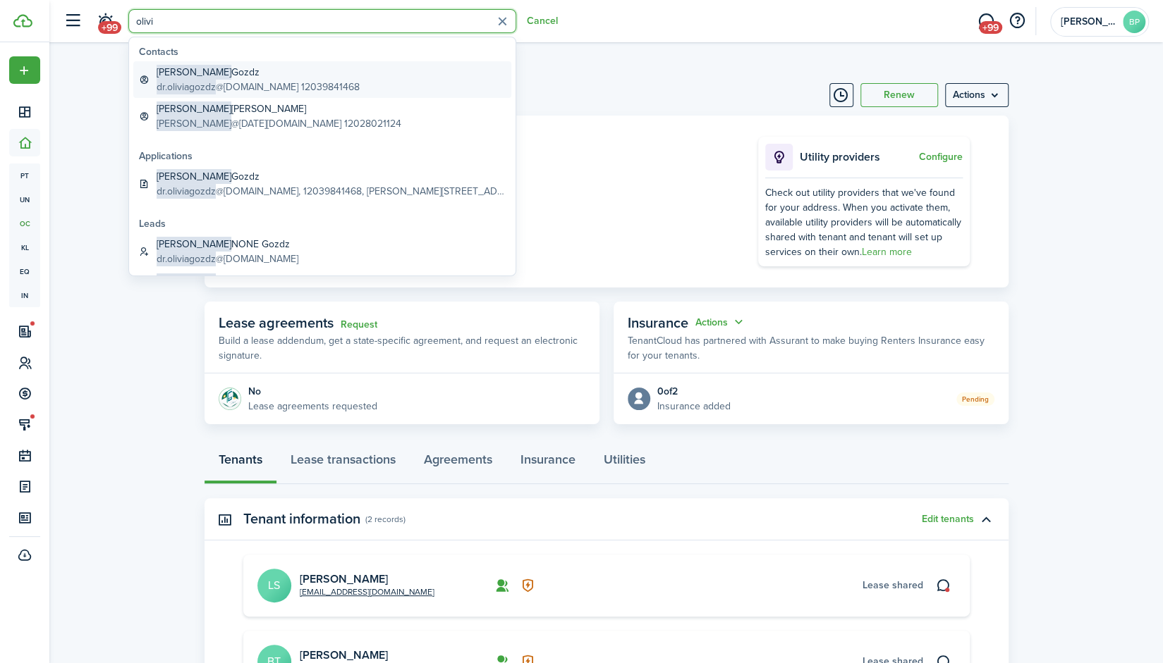
type input "olivi"
click at [208, 82] on span "dr.oliviagozdz" at bounding box center [186, 87] width 59 height 15
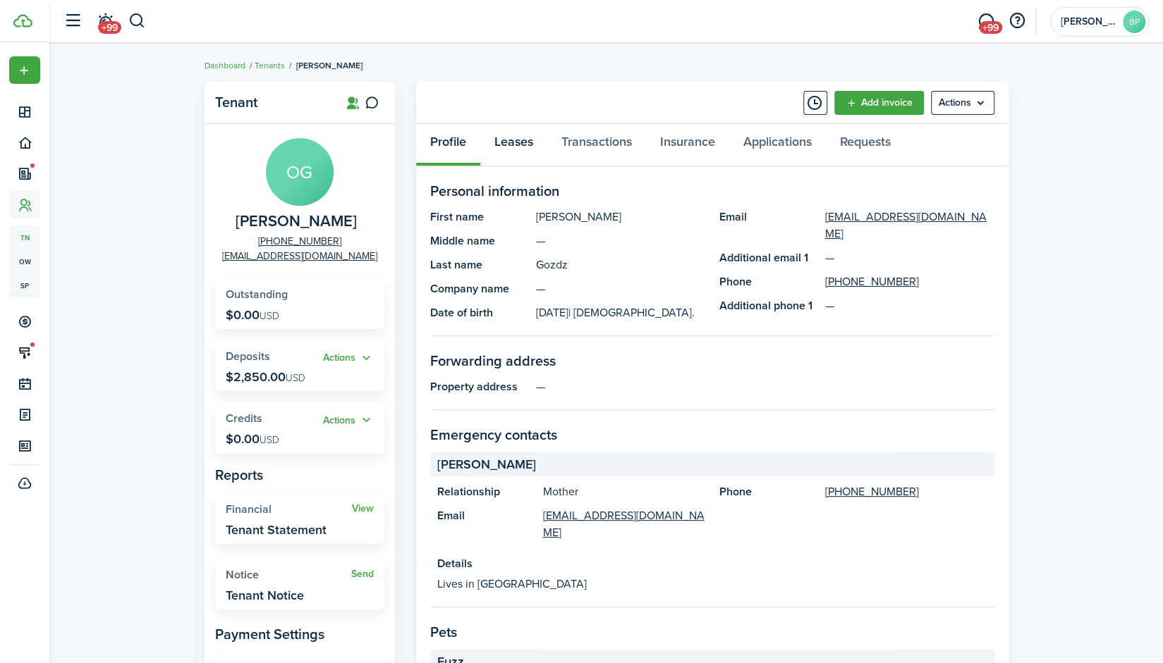
click at [518, 142] on link "Leases" at bounding box center [513, 145] width 67 height 42
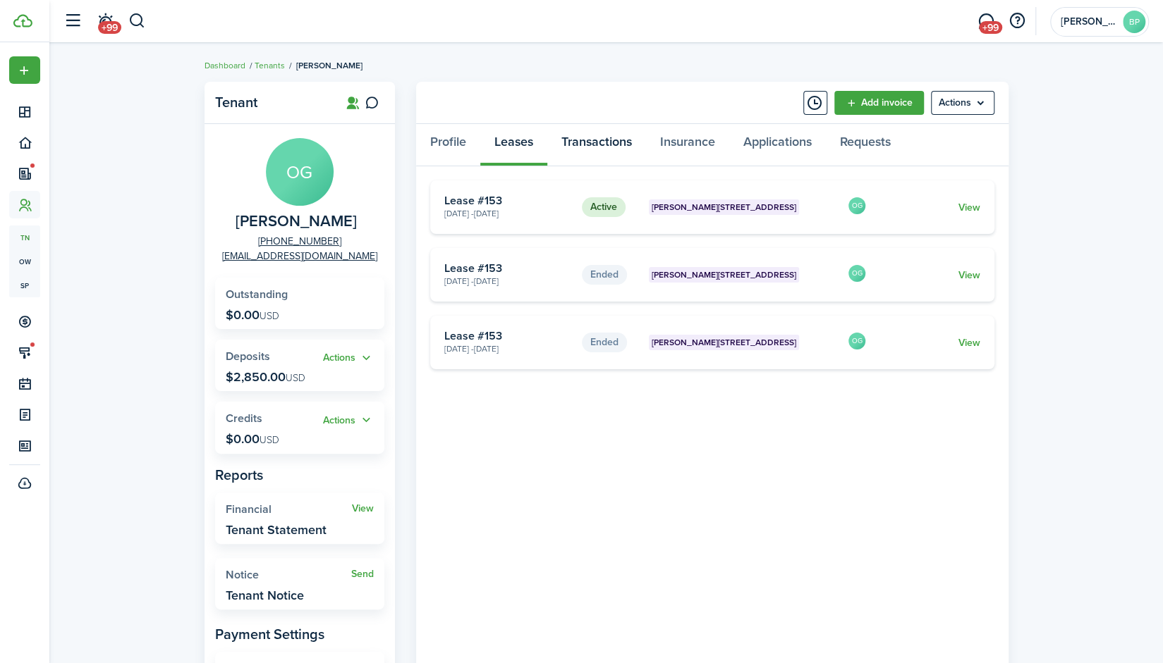
click at [594, 140] on link "Transactions" at bounding box center [596, 145] width 99 height 42
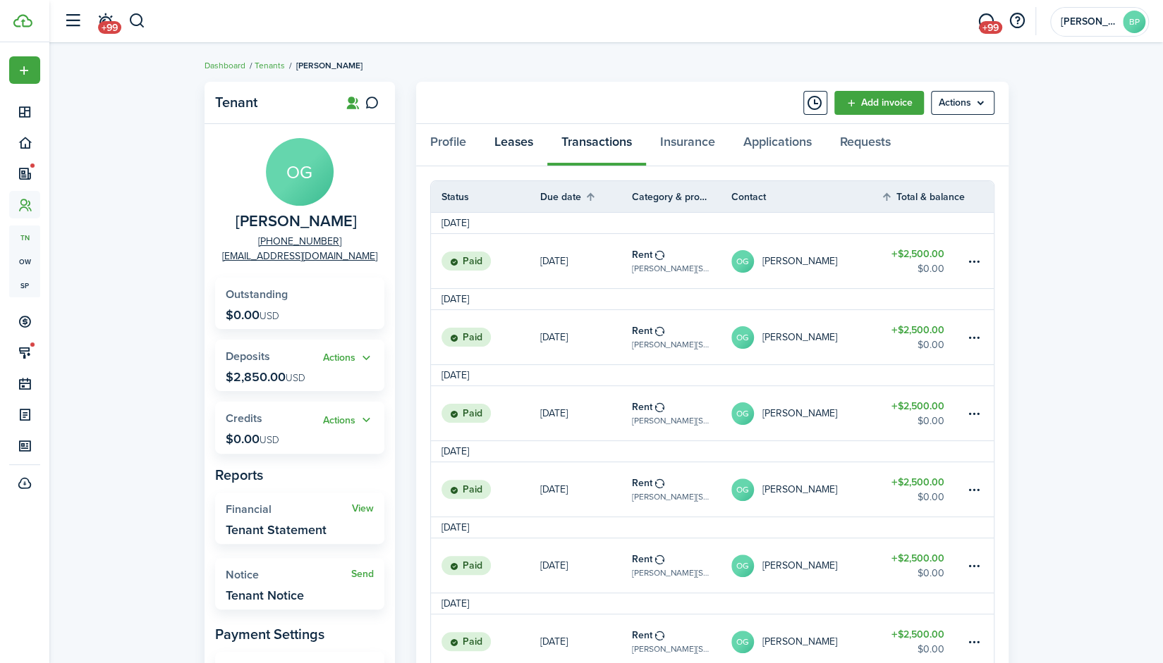
click at [516, 144] on link "Leases" at bounding box center [513, 145] width 67 height 42
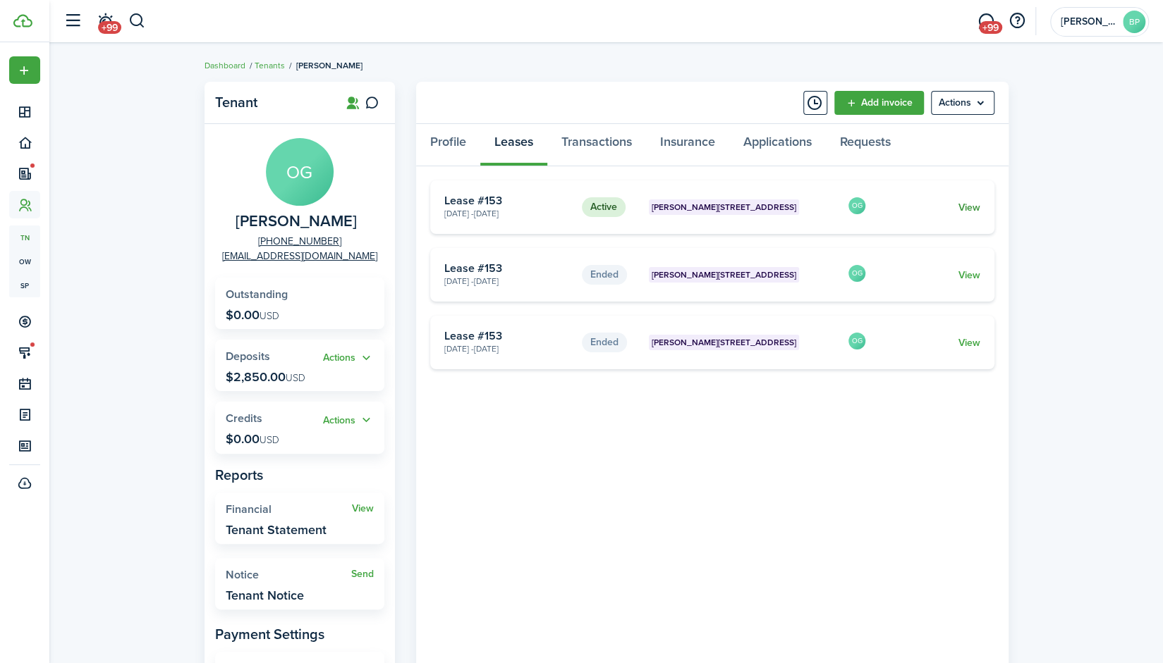
click at [969, 208] on link "View" at bounding box center [968, 207] width 22 height 15
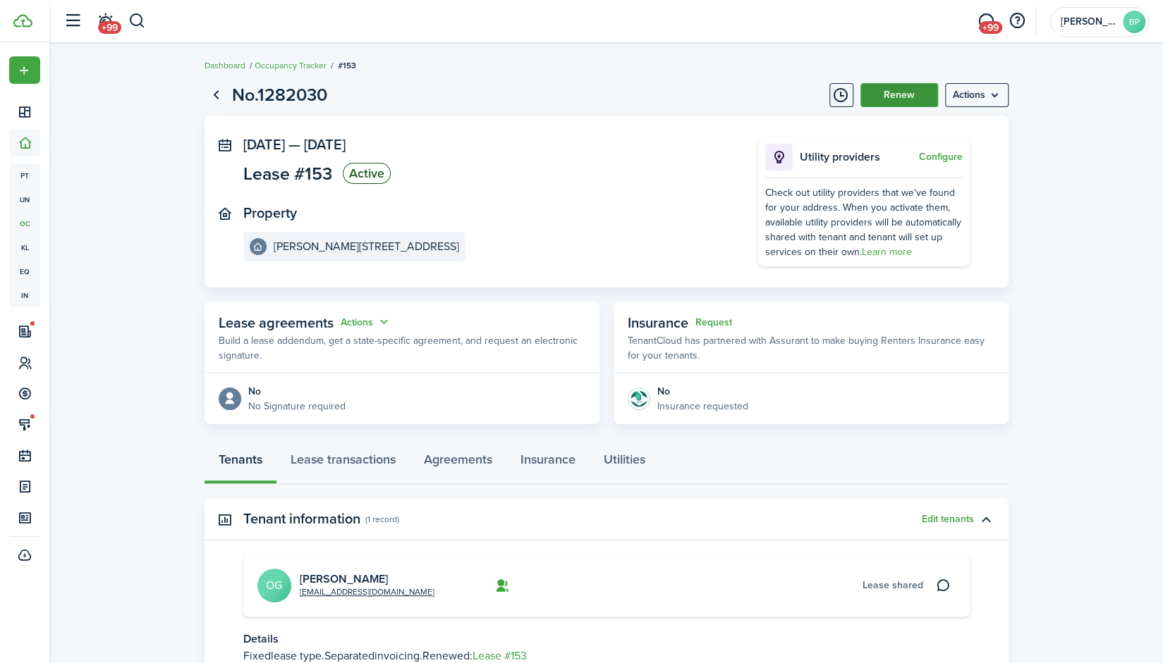
click at [897, 90] on button "Renew" at bounding box center [899, 95] width 78 height 24
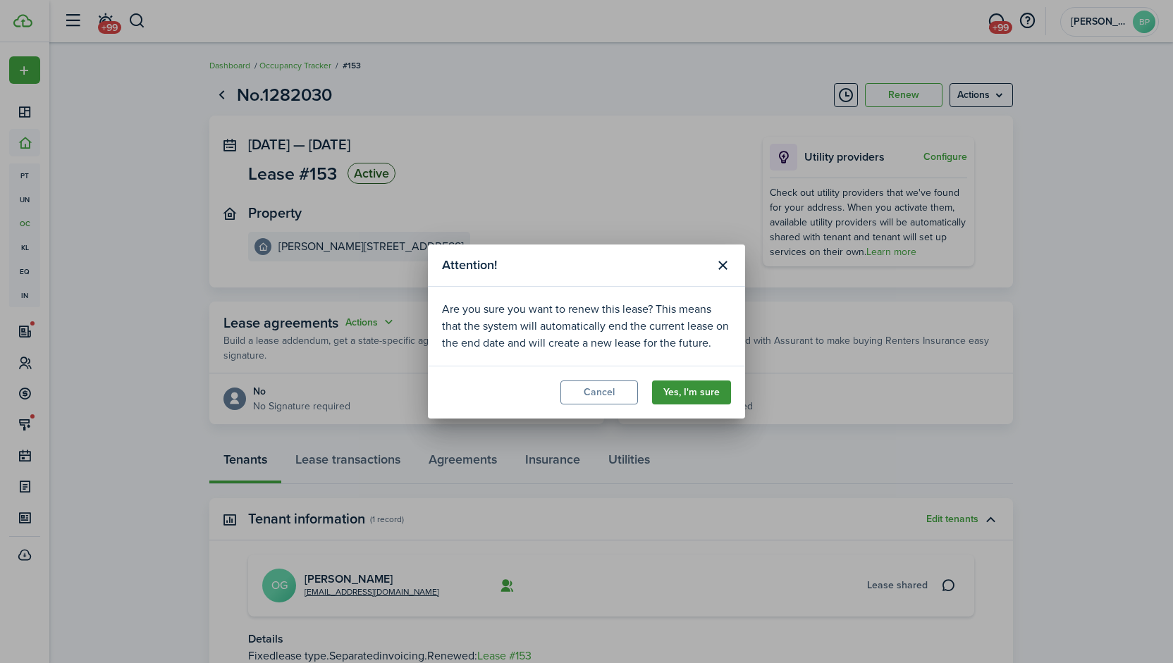
click at [706, 388] on button "Yes, I'm sure" at bounding box center [691, 393] width 79 height 24
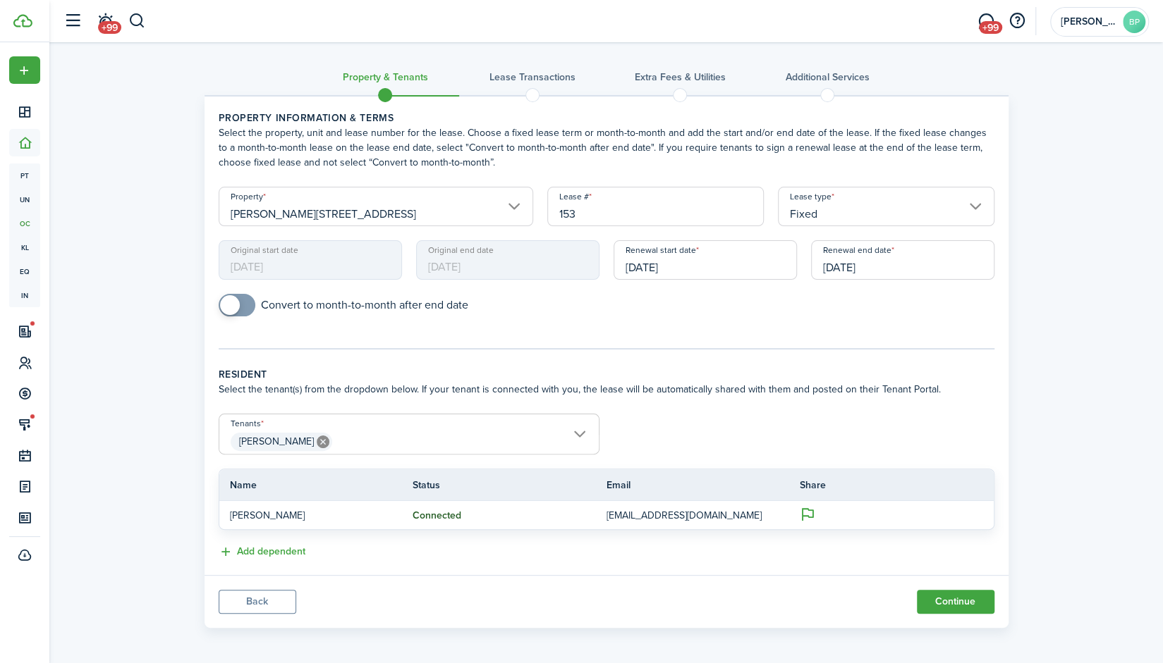
click at [822, 268] on input "[DATE]" at bounding box center [902, 259] width 183 height 39
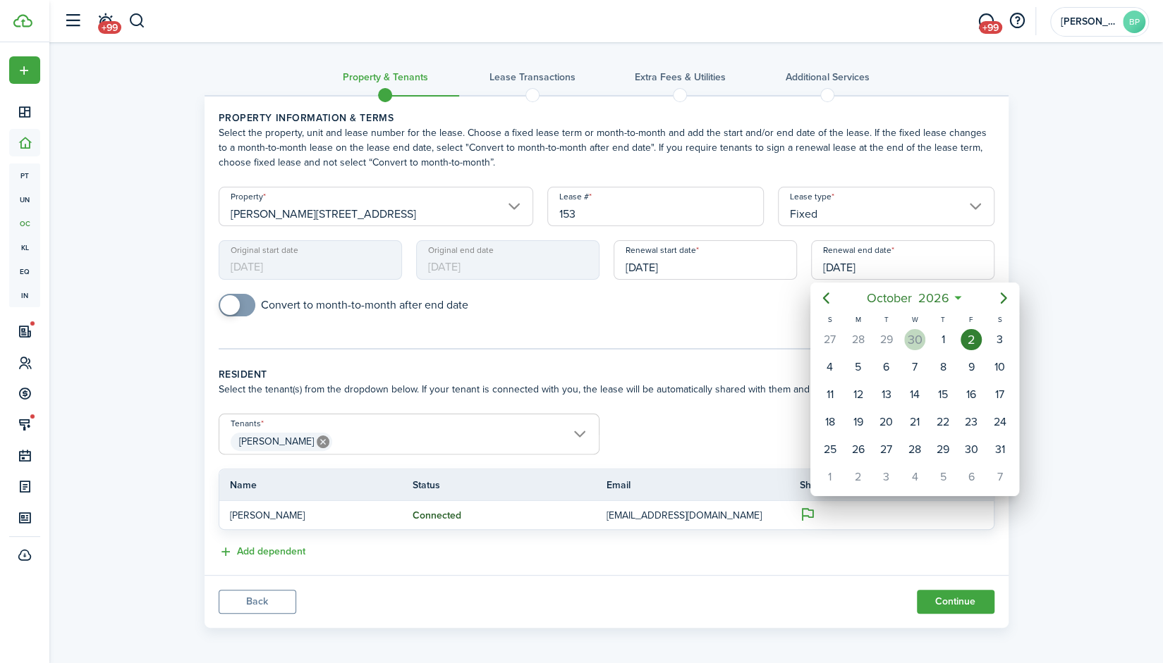
click at [916, 338] on div "30" at bounding box center [914, 339] width 21 height 21
type input "[DATE]"
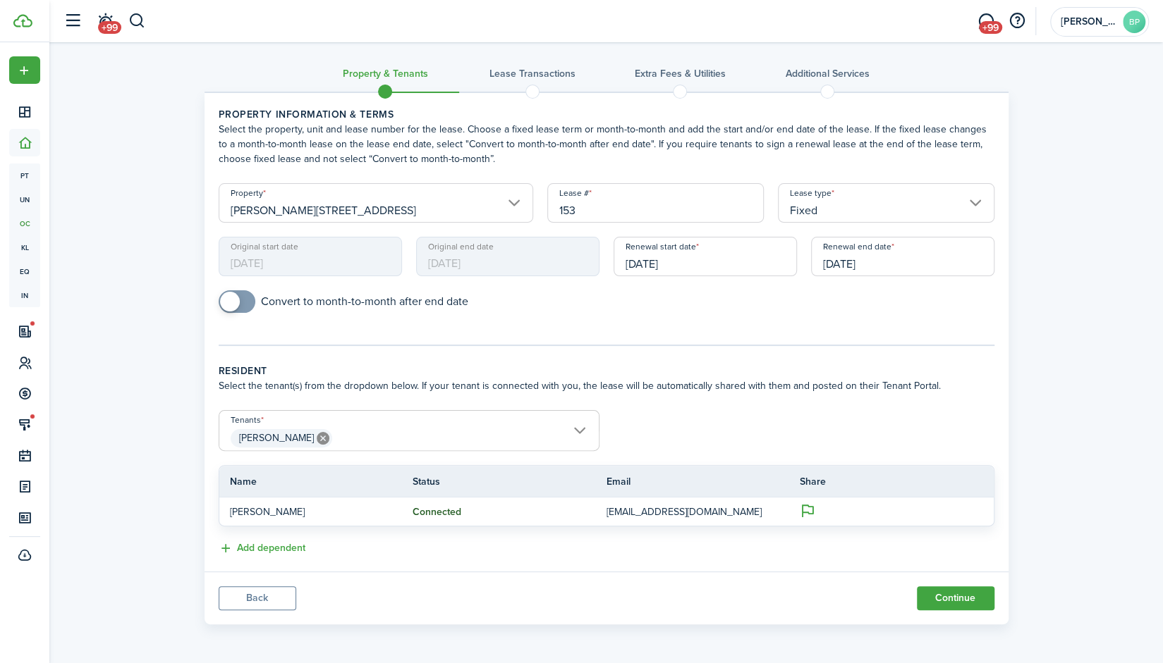
scroll to position [41, 0]
click at [944, 587] on button "Continue" at bounding box center [955, 599] width 78 height 24
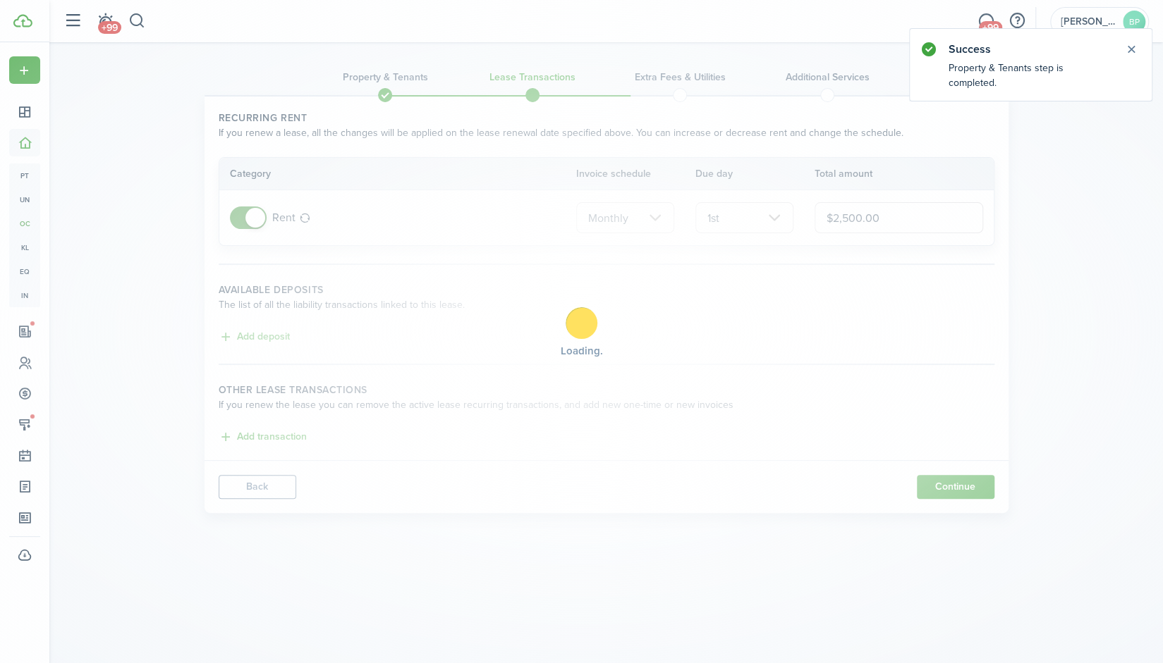
scroll to position [0, 0]
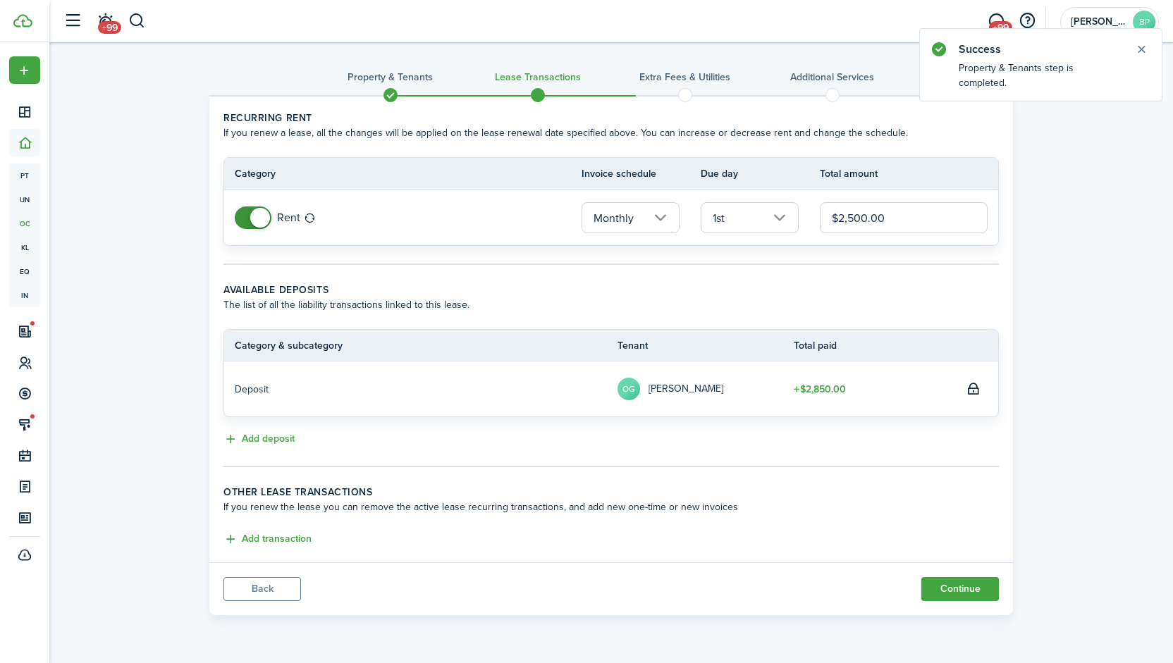
drag, startPoint x: 846, startPoint y: 219, endPoint x: 853, endPoint y: 219, distance: 7.1
click at [853, 219] on input "$2,500.00" at bounding box center [904, 217] width 168 height 31
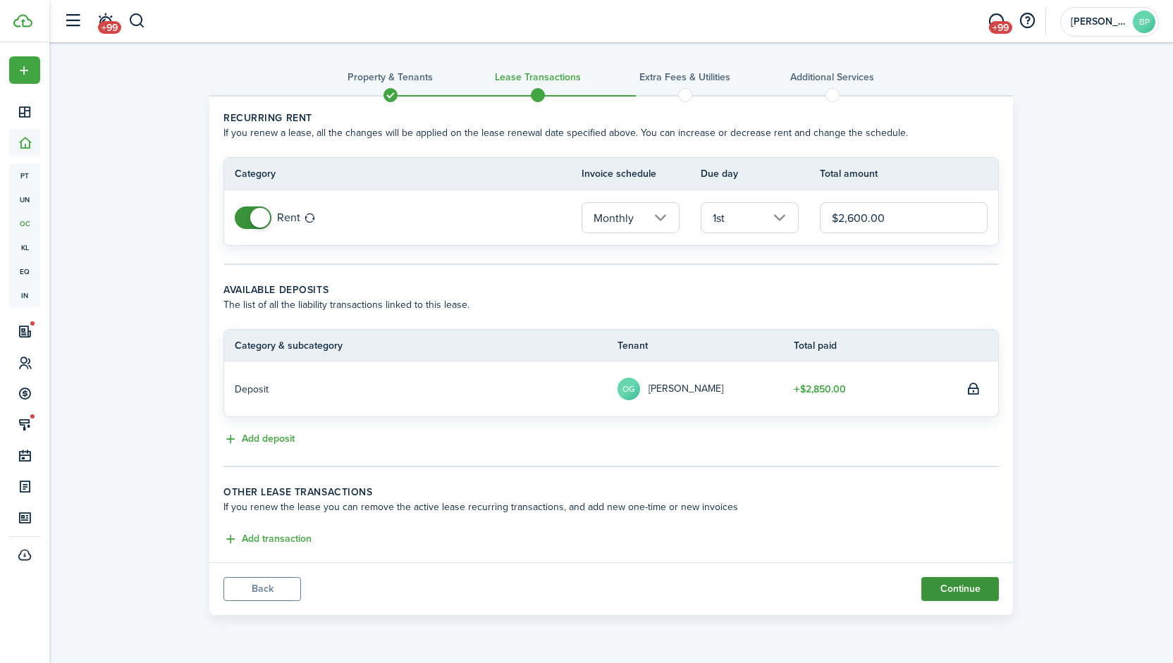
type input "$2,600.00"
click at [953, 584] on button "Continue" at bounding box center [960, 589] width 78 height 24
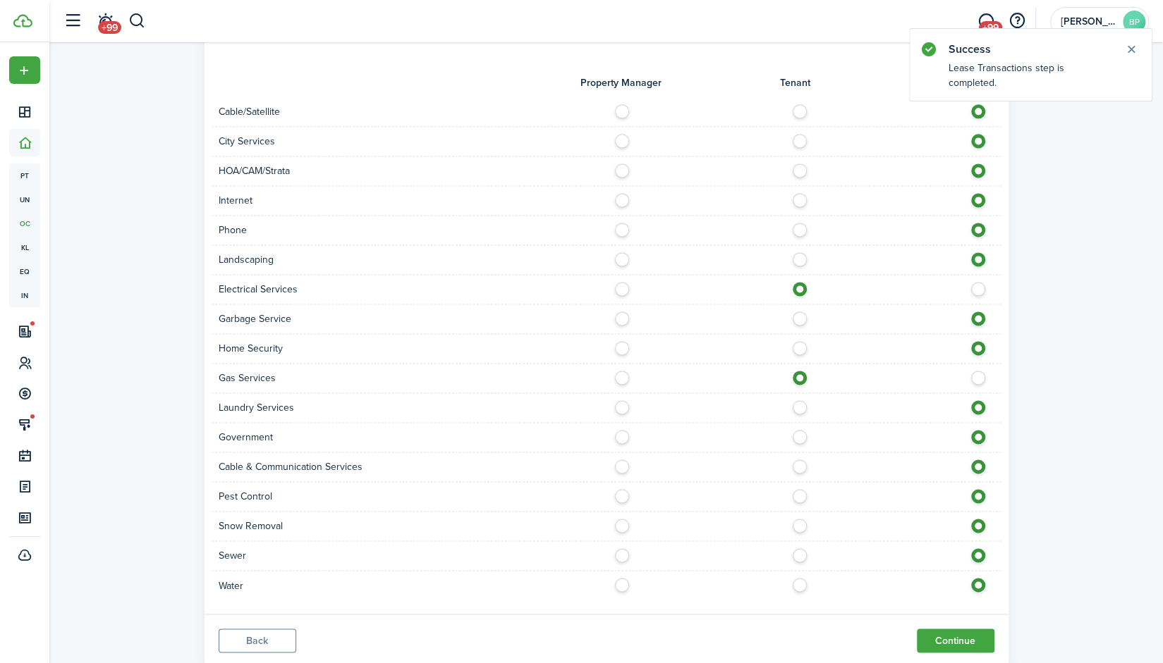
scroll to position [1209, 0]
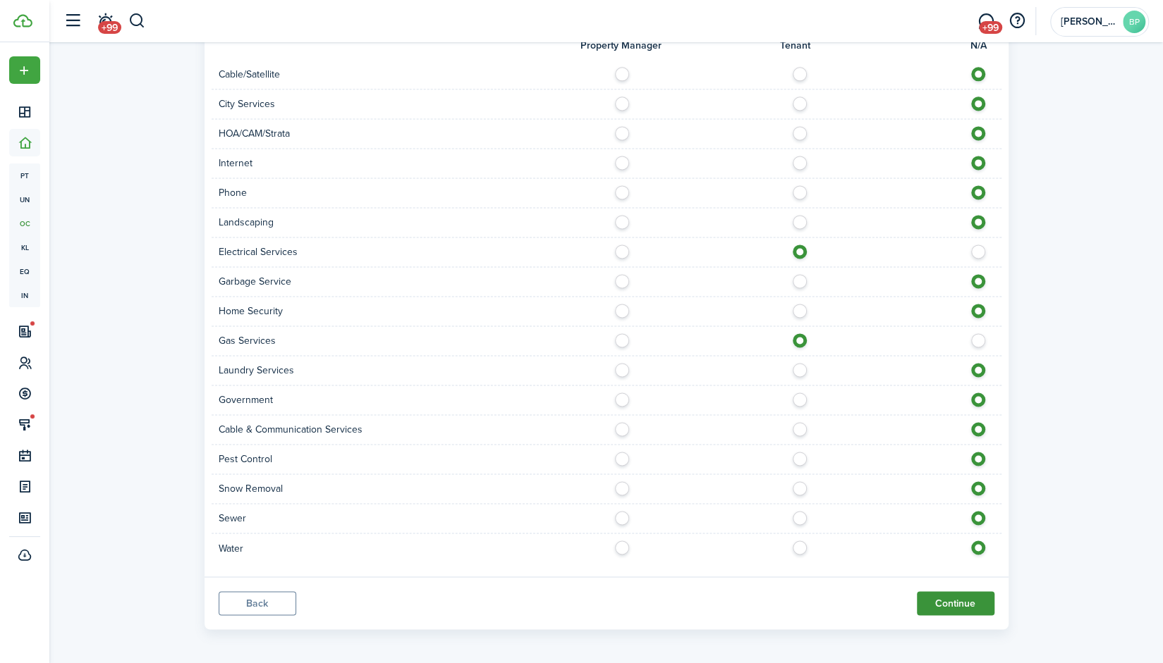
click at [945, 598] on button "Continue" at bounding box center [955, 603] width 78 height 24
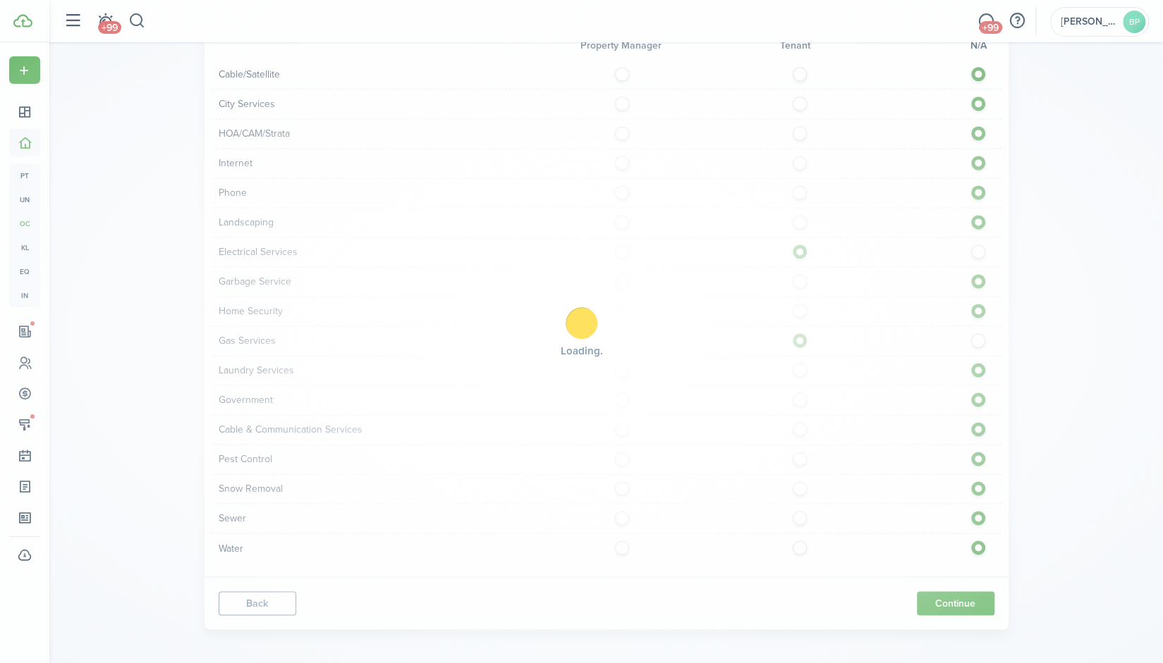
scroll to position [0, 0]
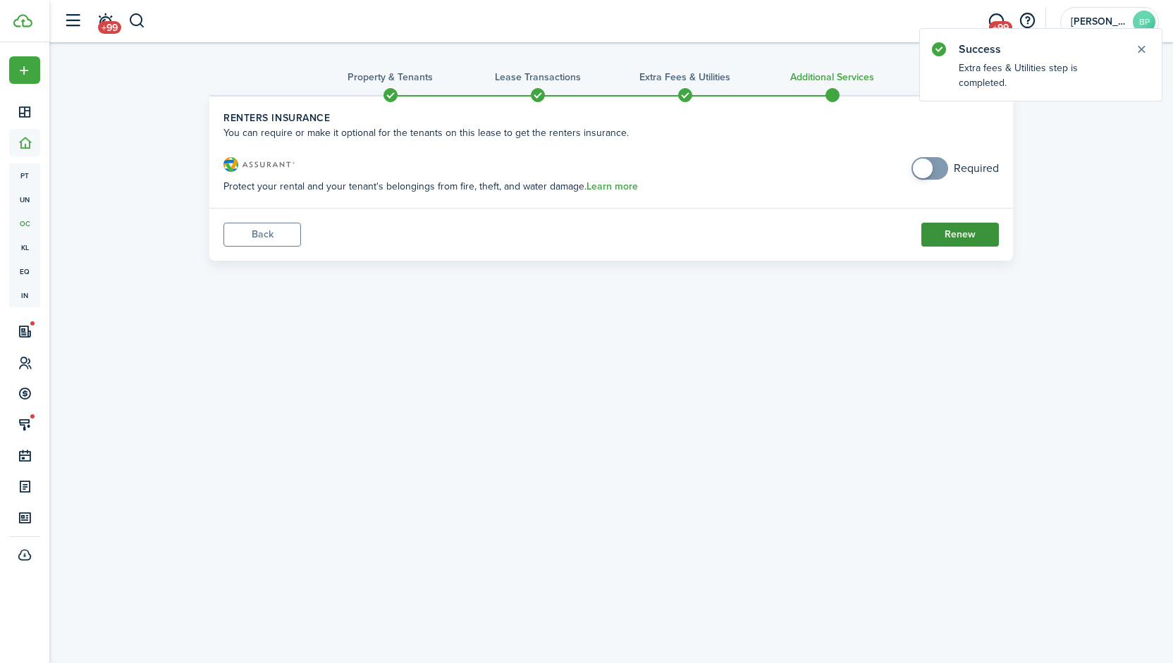
click at [955, 233] on button "Renew" at bounding box center [960, 235] width 78 height 24
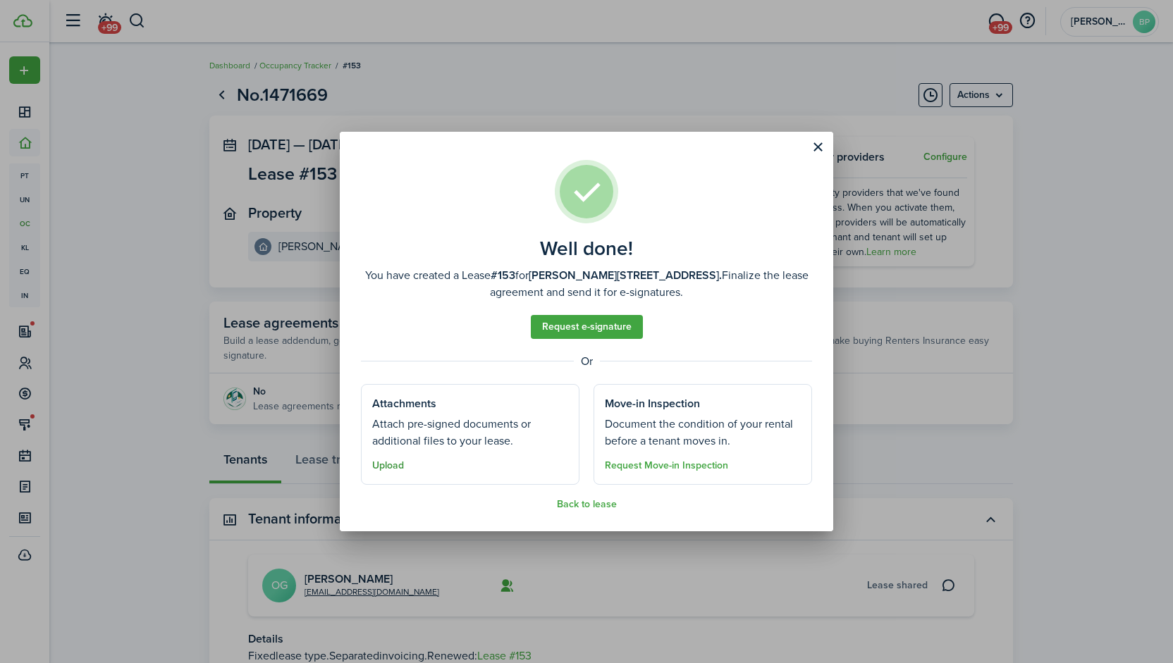
click at [378, 465] on button "Upload" at bounding box center [388, 465] width 32 height 11
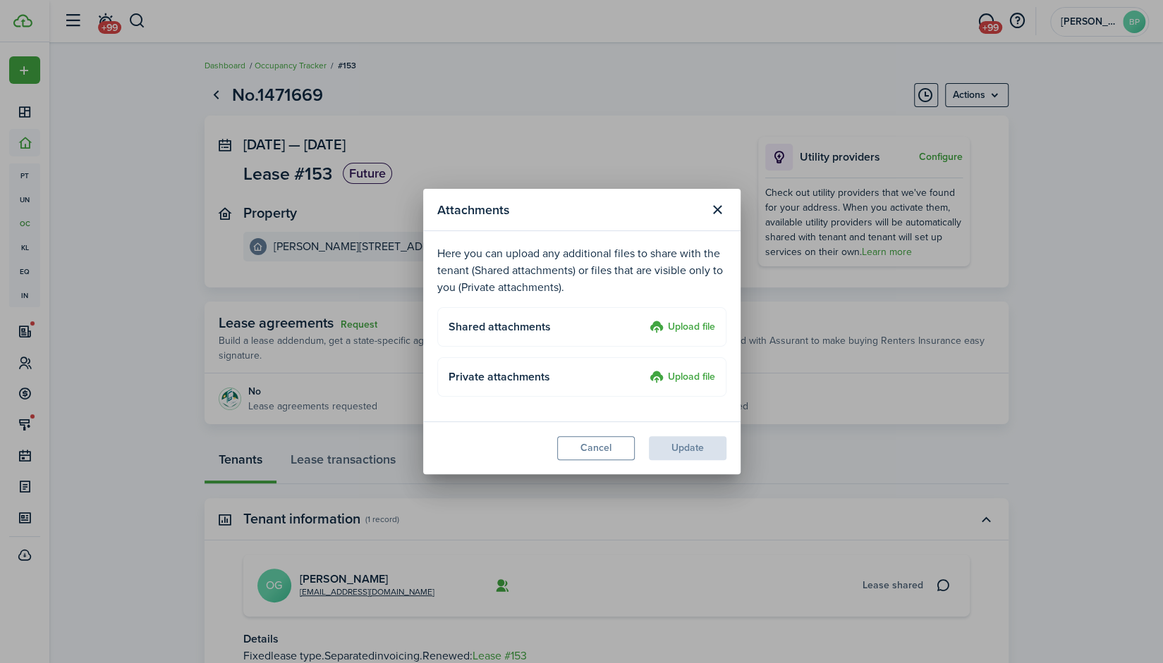
click at [691, 327] on label "Upload file" at bounding box center [682, 327] width 66 height 17
click at [644, 319] on input "Upload file" at bounding box center [644, 319] width 0 height 0
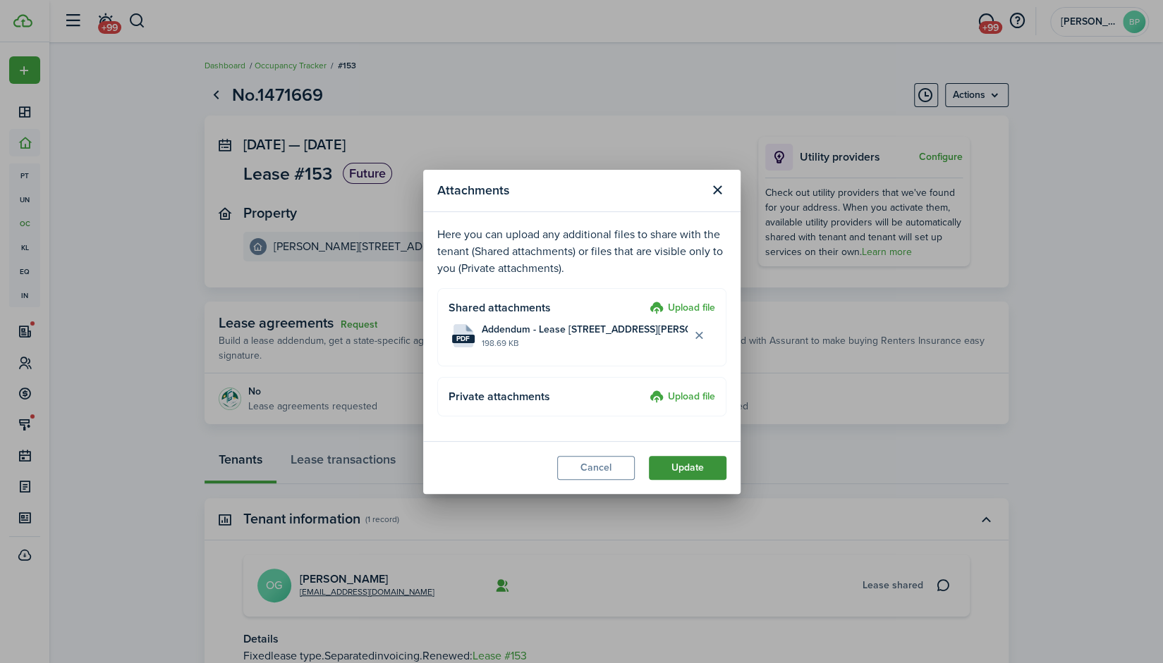
click at [697, 470] on button "Update" at bounding box center [688, 468] width 78 height 24
